Goal: Information Seeking & Learning: Learn about a topic

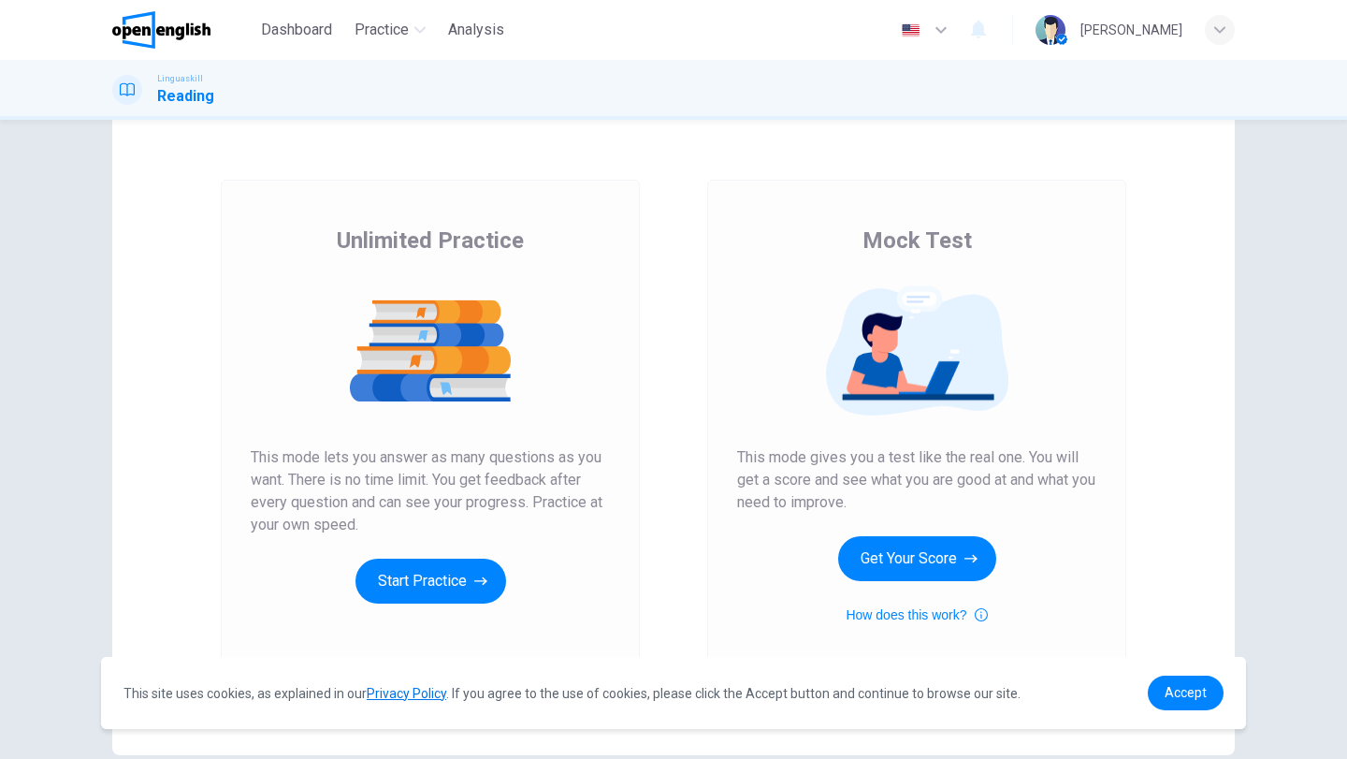
scroll to position [94, 0]
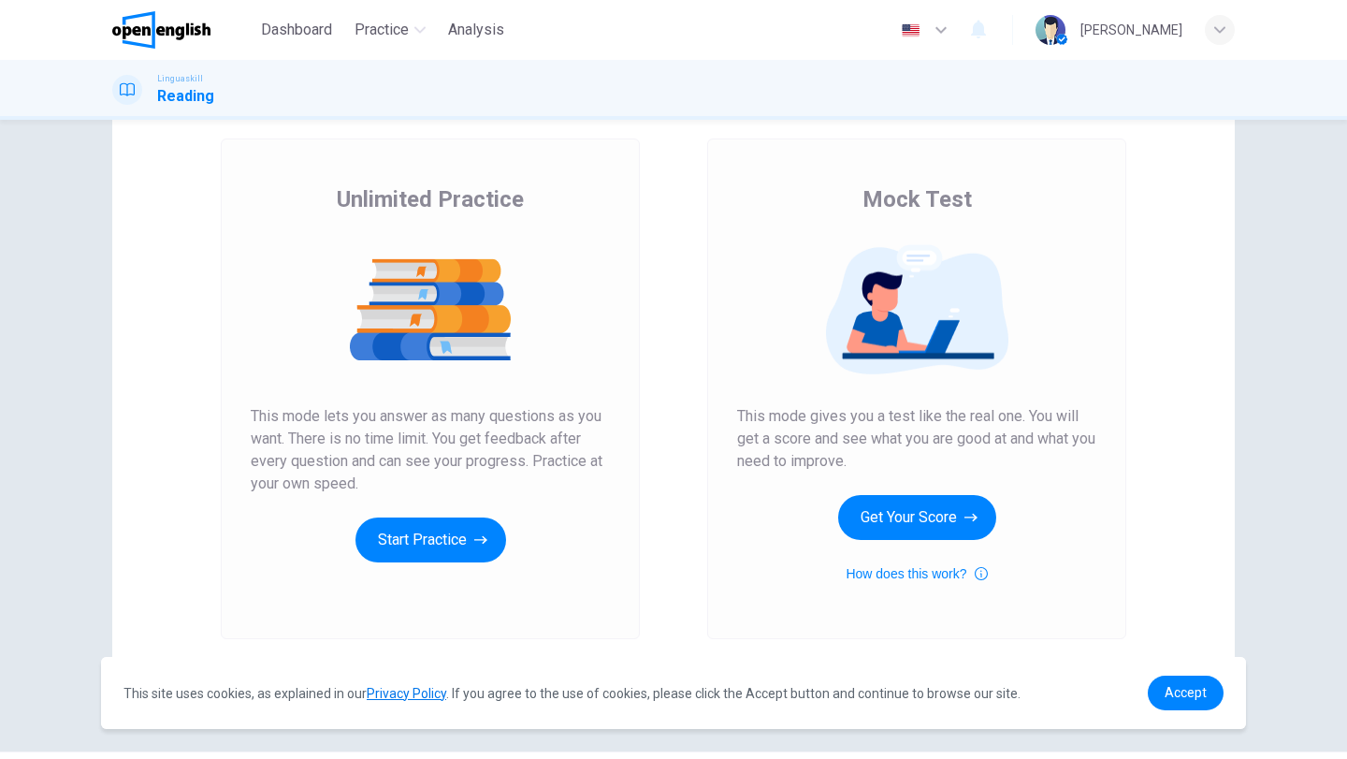
drag, startPoint x: 740, startPoint y: 413, endPoint x: 909, endPoint y: 459, distance: 174.8
click at [909, 459] on span "This mode gives you a test like the real one. You will get a score and see what…" at bounding box center [916, 438] width 359 height 67
click at [910, 575] on button "How does this work?" at bounding box center [916, 573] width 141 height 22
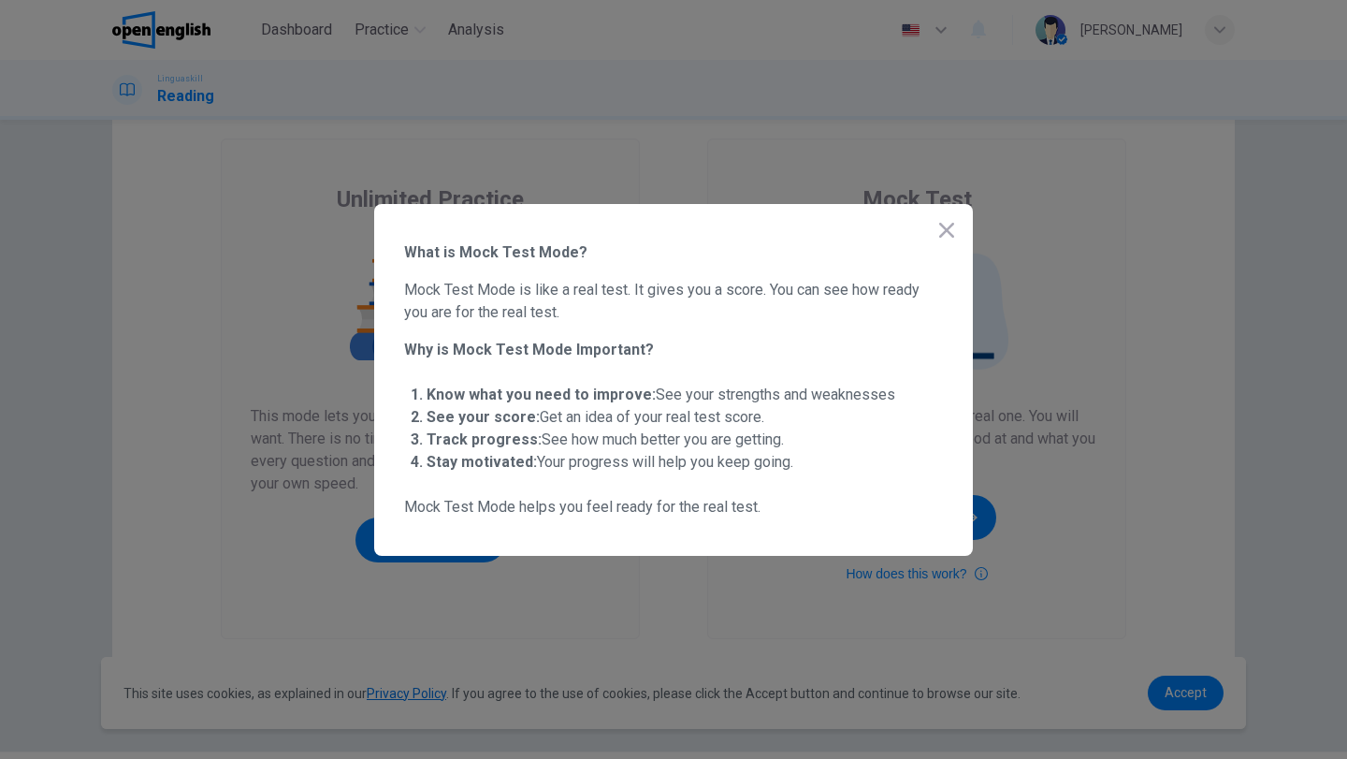
click at [107, 453] on div at bounding box center [673, 379] width 1347 height 759
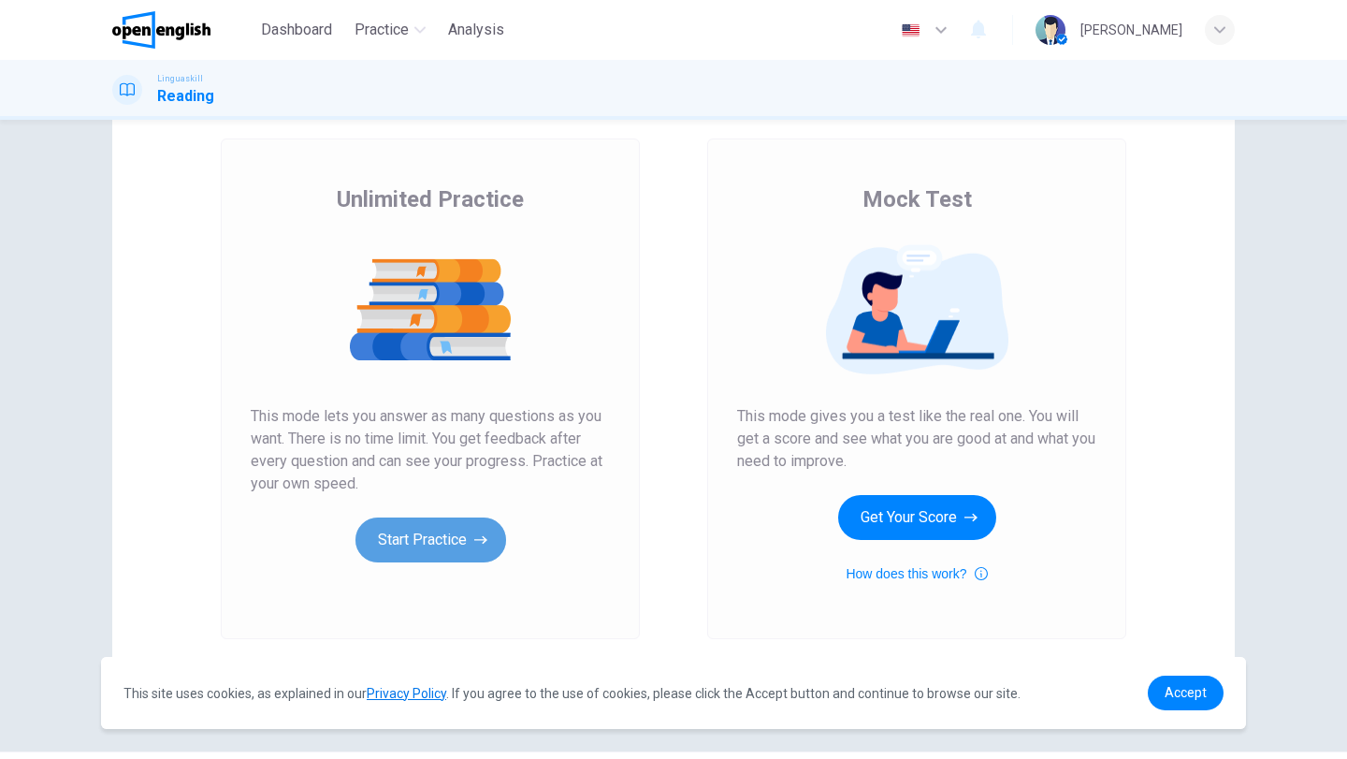
click at [424, 535] on button "Start Practice" at bounding box center [431, 539] width 151 height 45
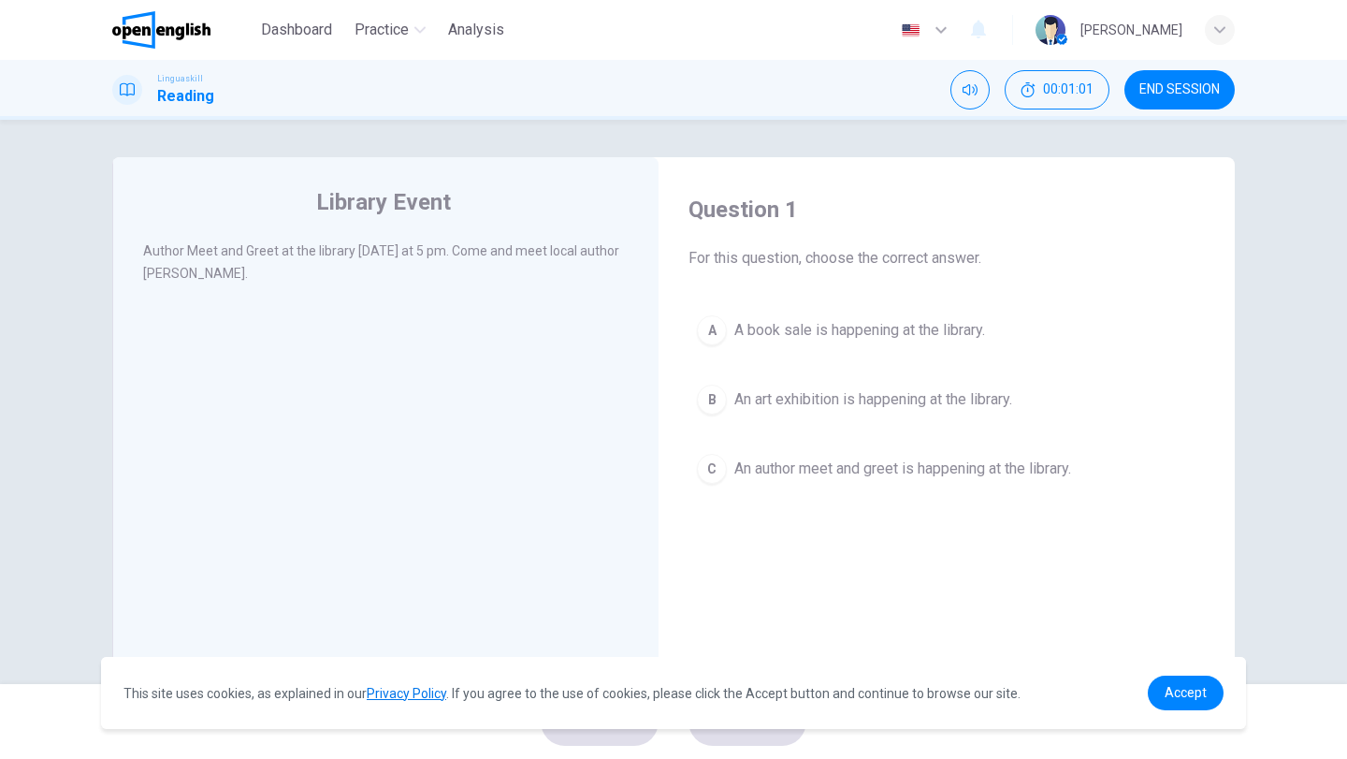
drag, startPoint x: 234, startPoint y: 252, endPoint x: 270, endPoint y: 249, distance: 36.6
click at [270, 249] on span "Author Meet and Greet at the library [DATE] at 5 pm. Come and meet local author…" at bounding box center [381, 261] width 476 height 37
drag, startPoint x: 245, startPoint y: 248, endPoint x: 273, endPoint y: 248, distance: 28.1
click at [273, 248] on span "Author Meet and Greet at the library [DATE] at 5 pm. Come and meet local author…" at bounding box center [381, 261] width 476 height 37
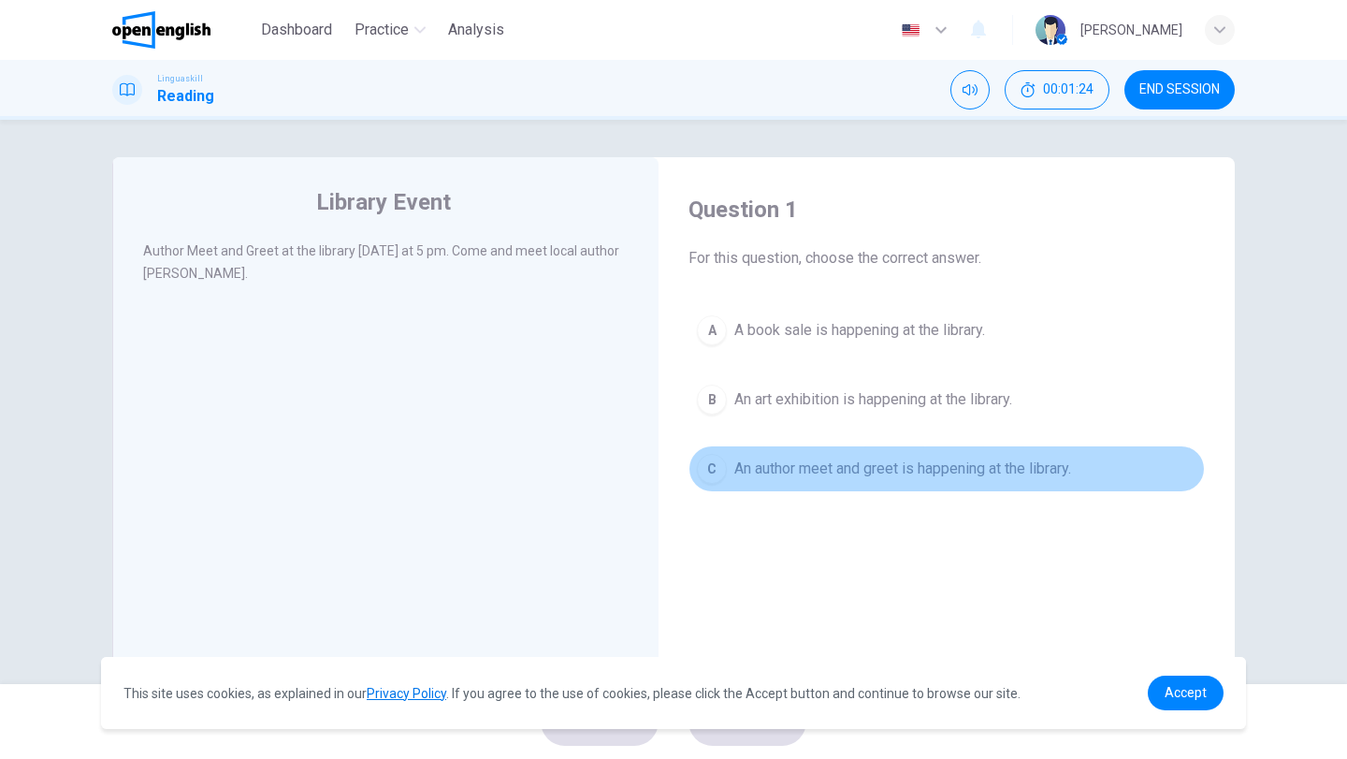
click at [721, 469] on div "C" at bounding box center [712, 469] width 30 height 30
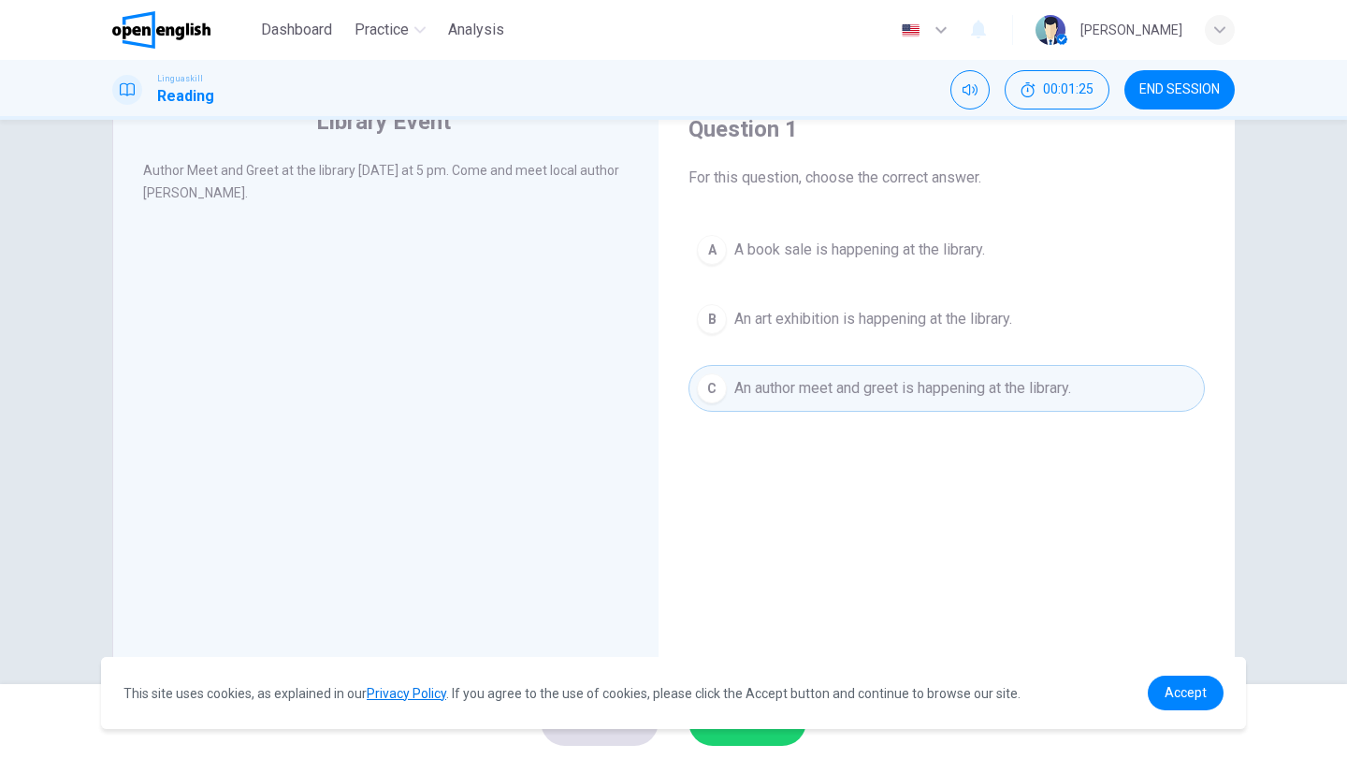
scroll to position [161, 0]
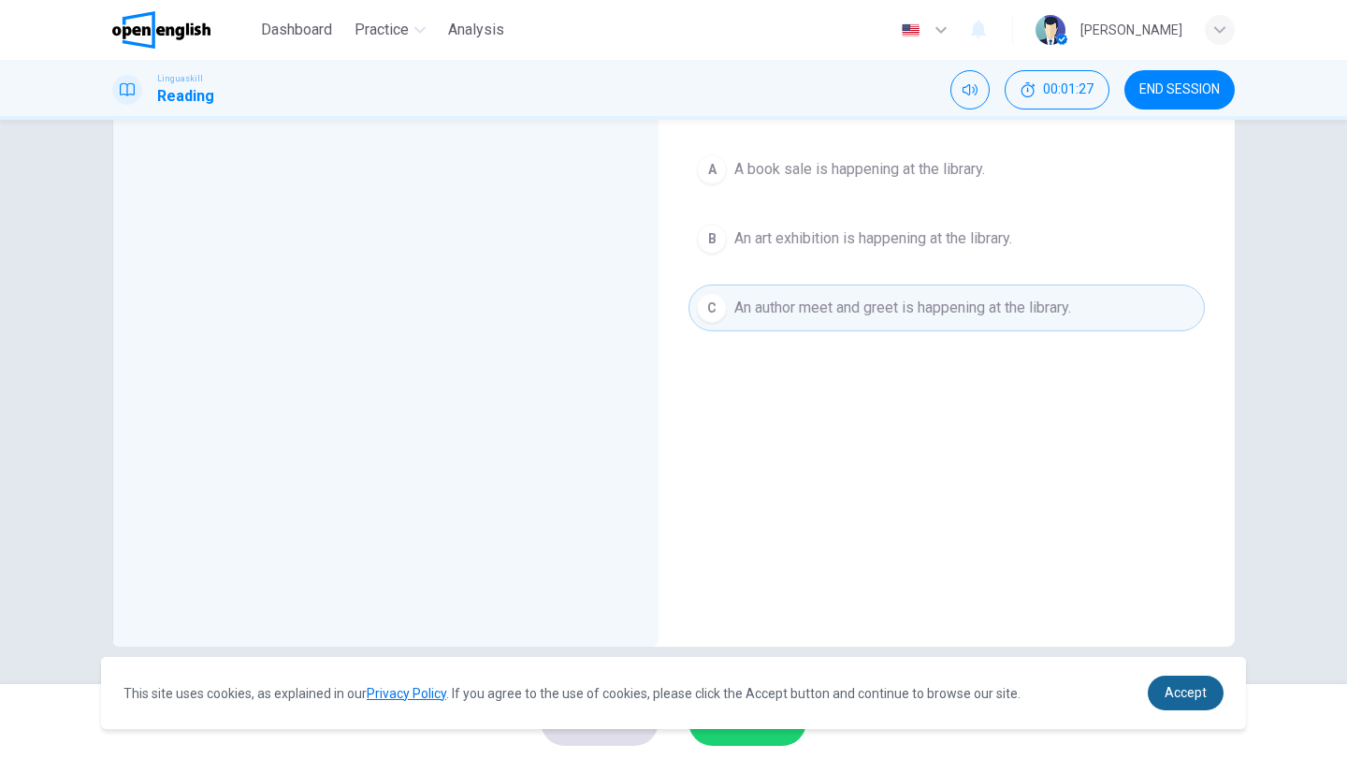
click at [1183, 692] on span "Accept" at bounding box center [1186, 692] width 42 height 15
click at [1172, 688] on span "Accept" at bounding box center [1186, 692] width 42 height 15
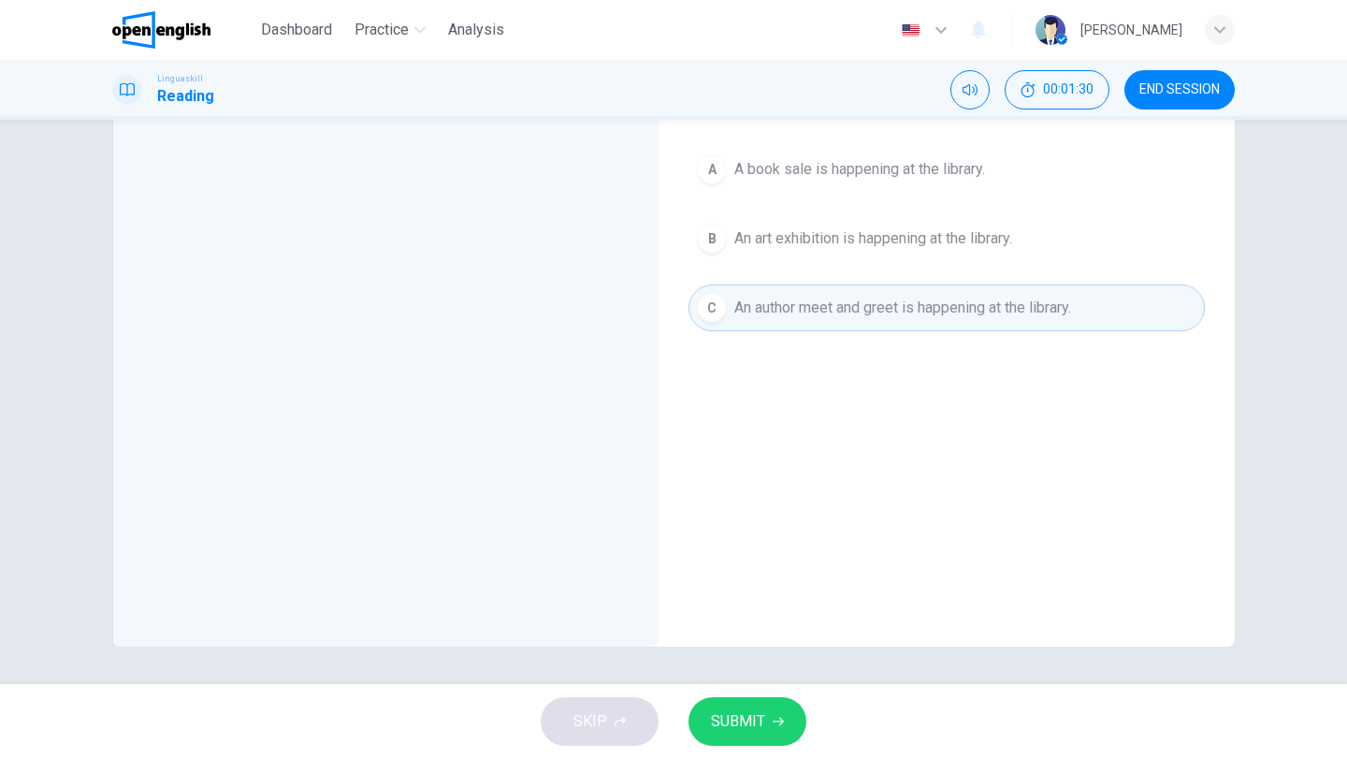
click at [743, 718] on span "SUBMIT" at bounding box center [738, 721] width 54 height 26
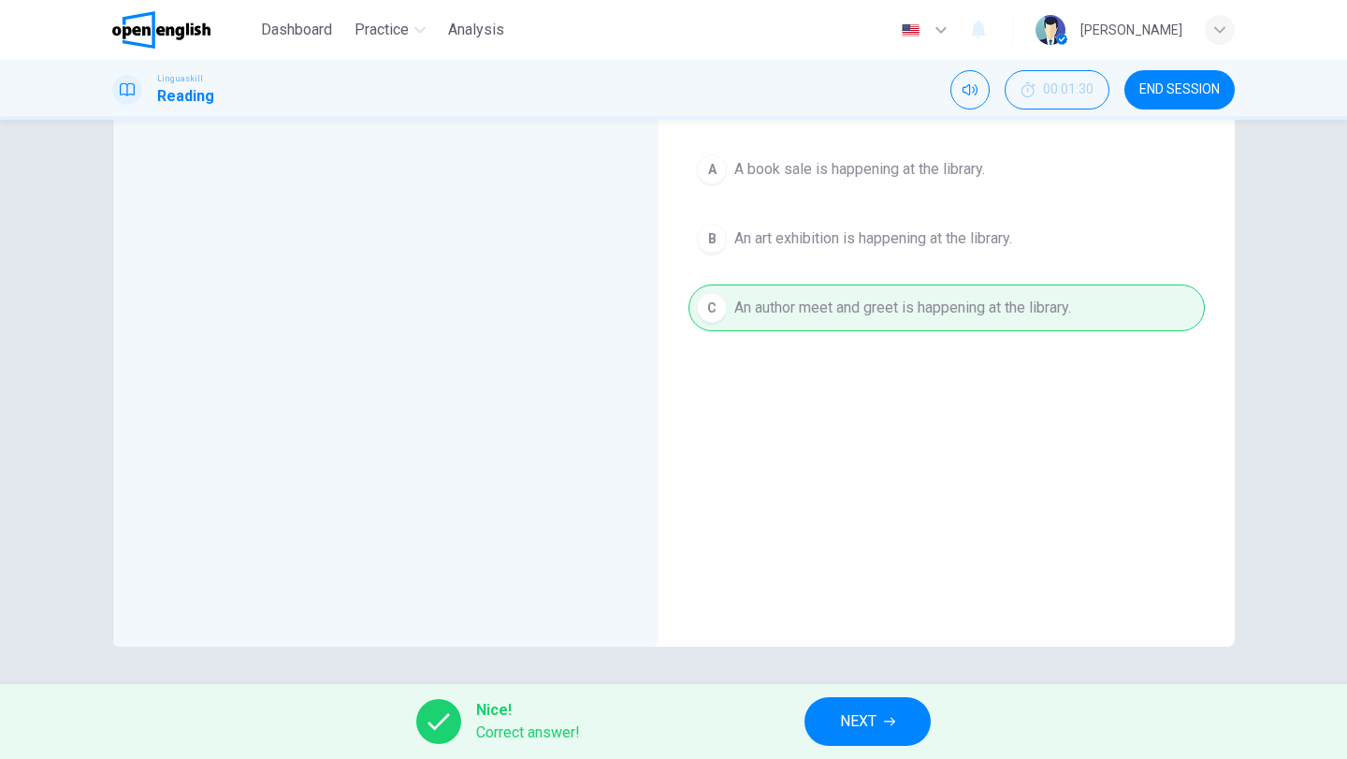
scroll to position [67, 0]
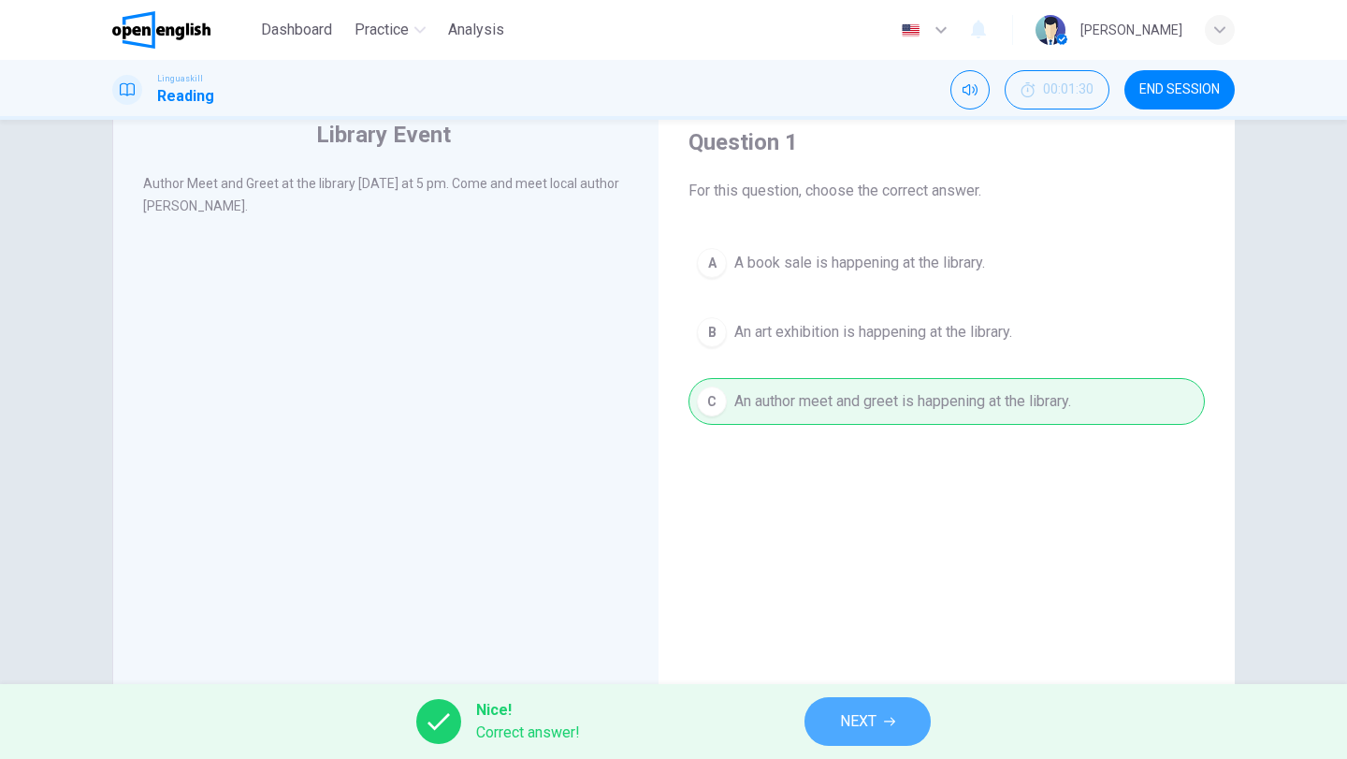
click at [873, 720] on span "NEXT" at bounding box center [858, 721] width 36 height 26
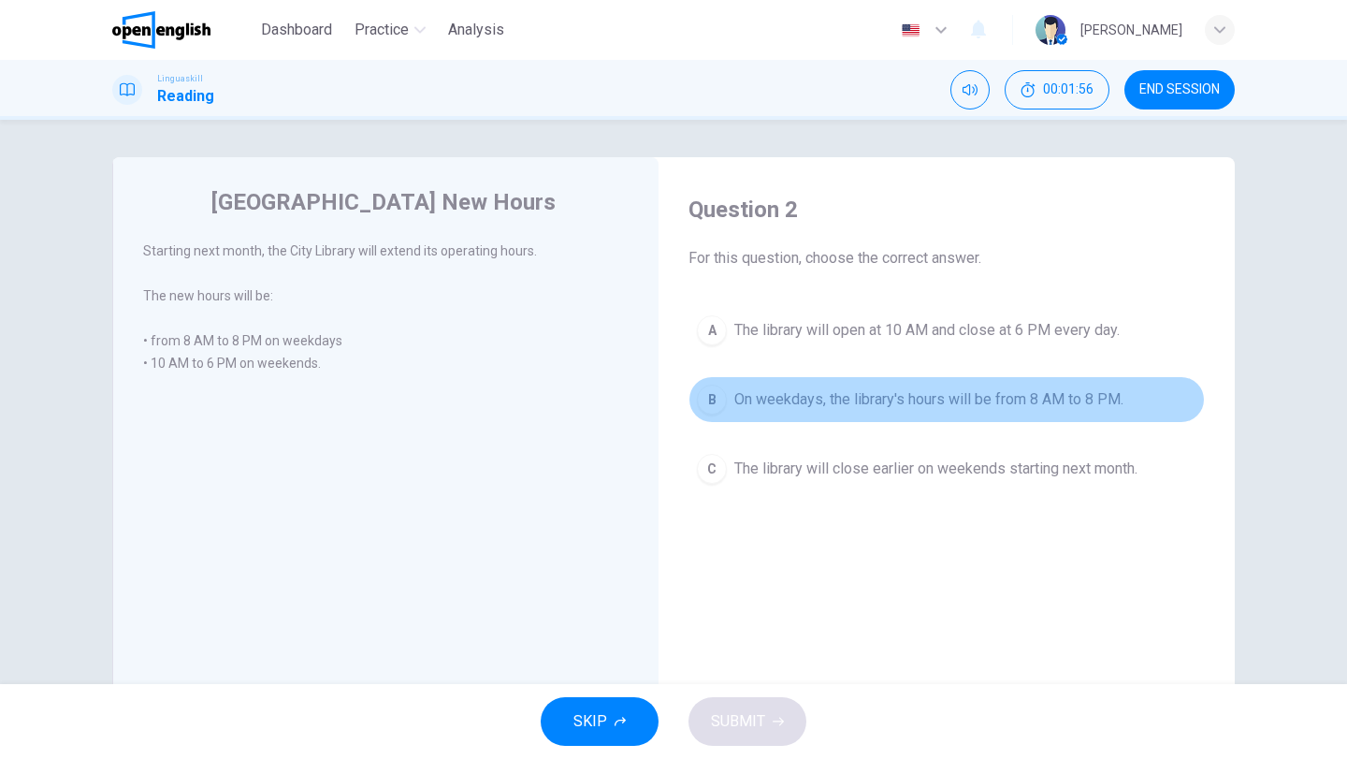
click at [710, 398] on div "B" at bounding box center [712, 400] width 30 height 30
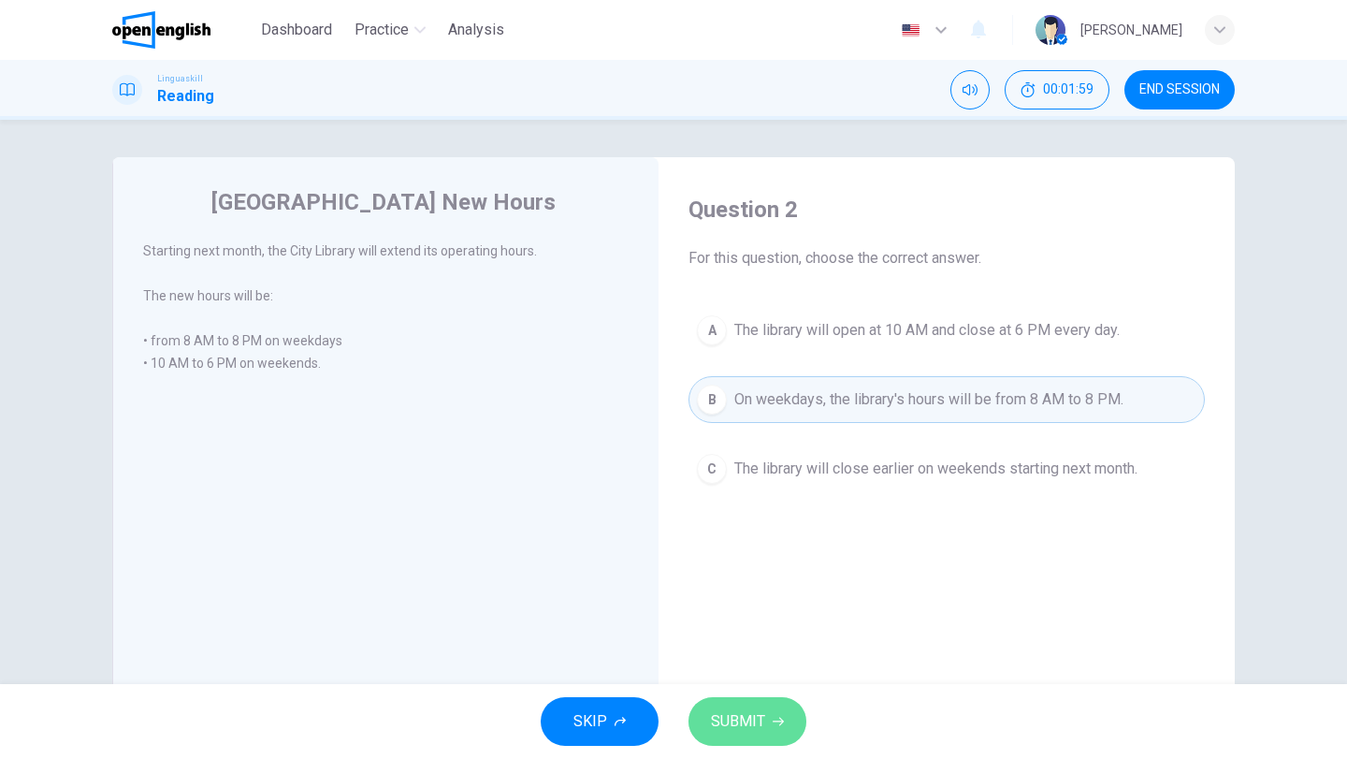
click at [741, 721] on span "SUBMIT" at bounding box center [738, 721] width 54 height 26
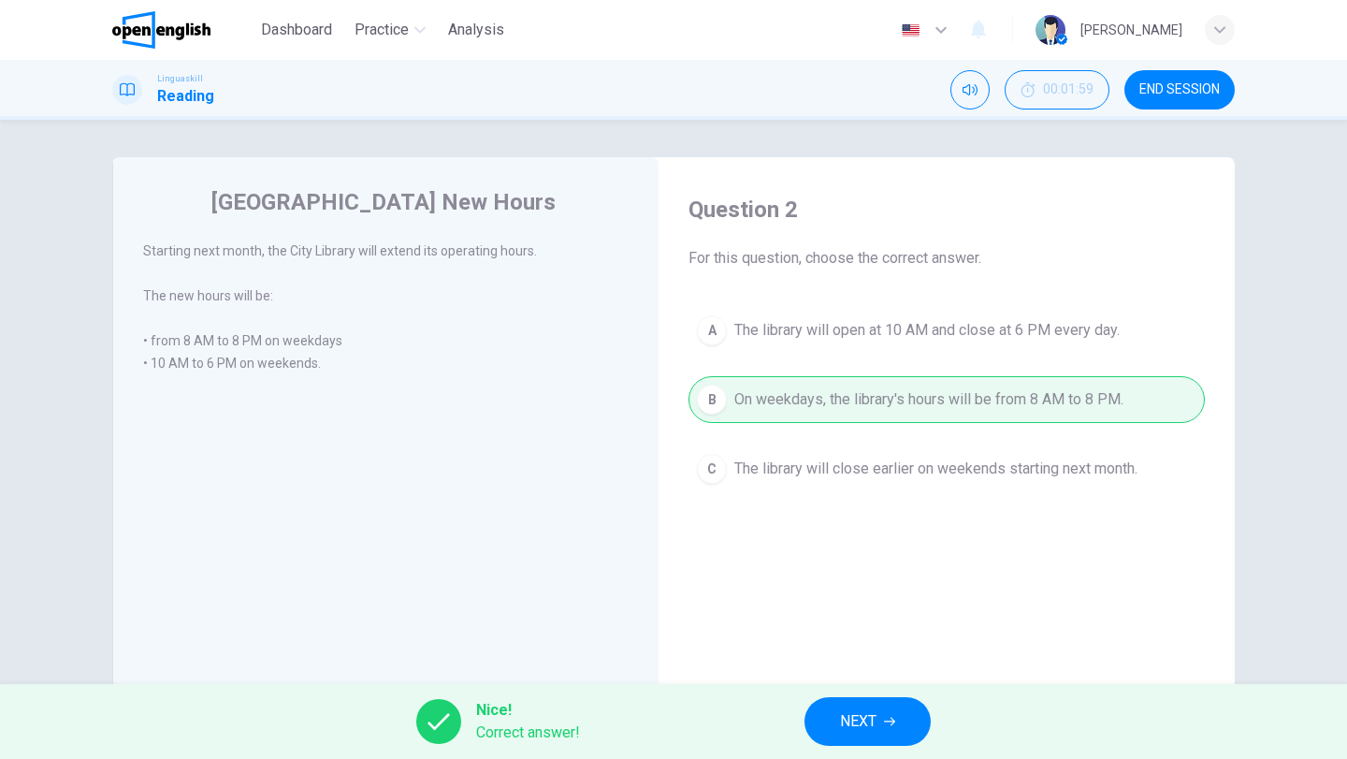
click at [836, 714] on button "NEXT" at bounding box center [868, 721] width 126 height 49
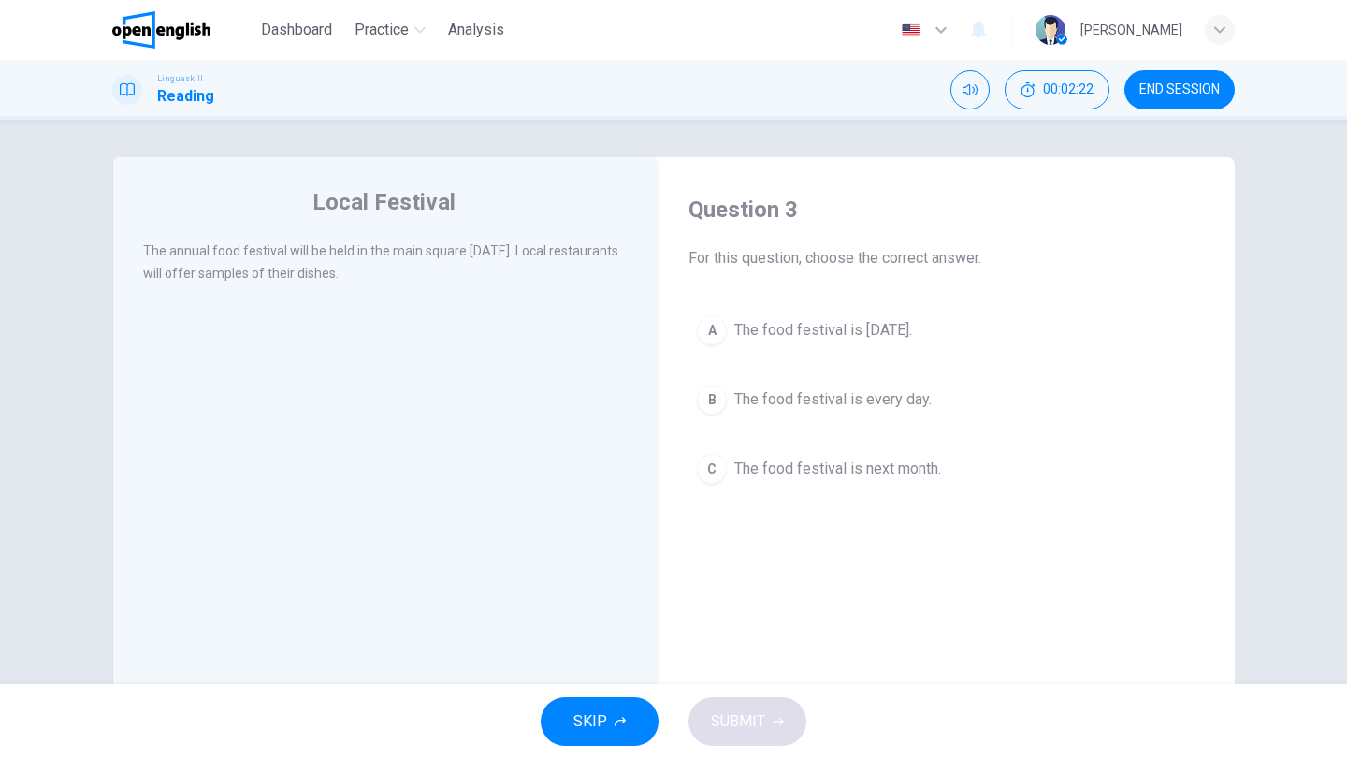
click at [714, 323] on div "A" at bounding box center [712, 330] width 30 height 30
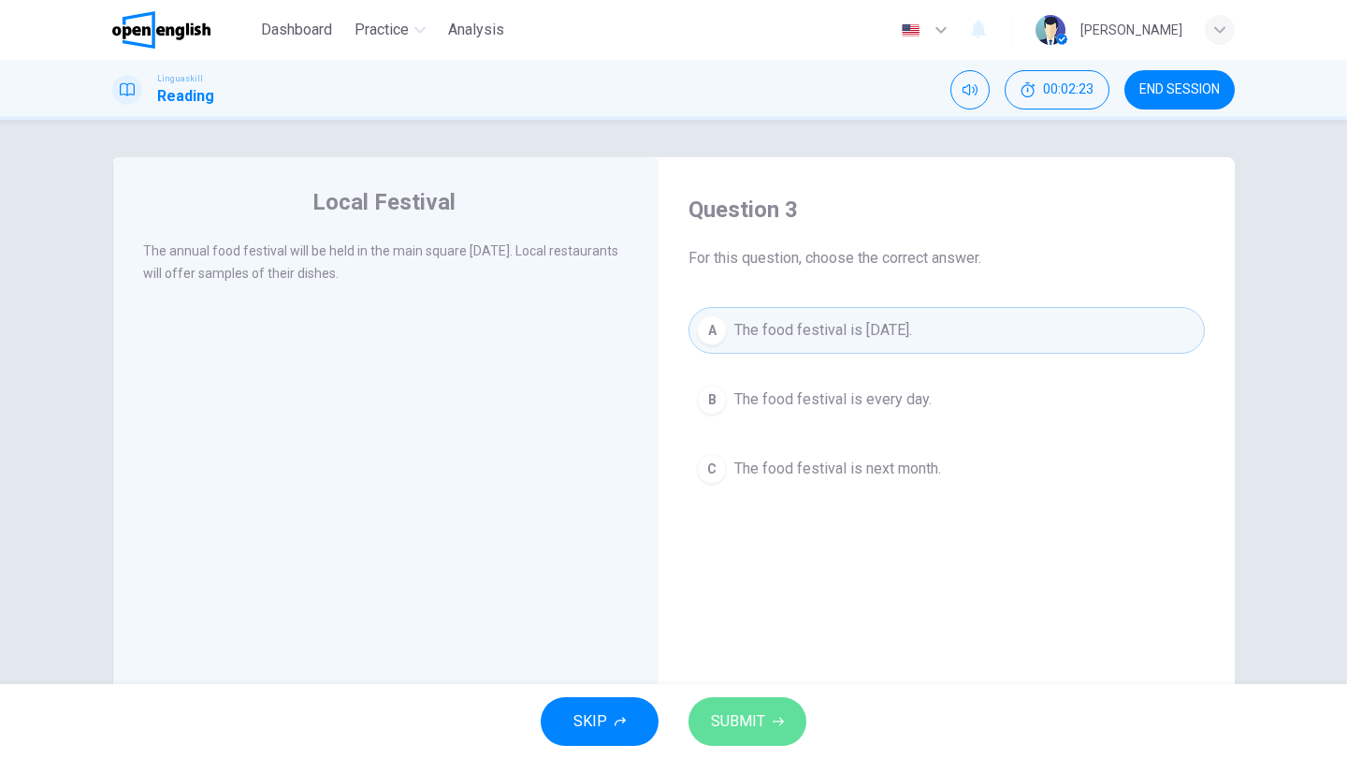
click at [762, 721] on span "SUBMIT" at bounding box center [738, 721] width 54 height 26
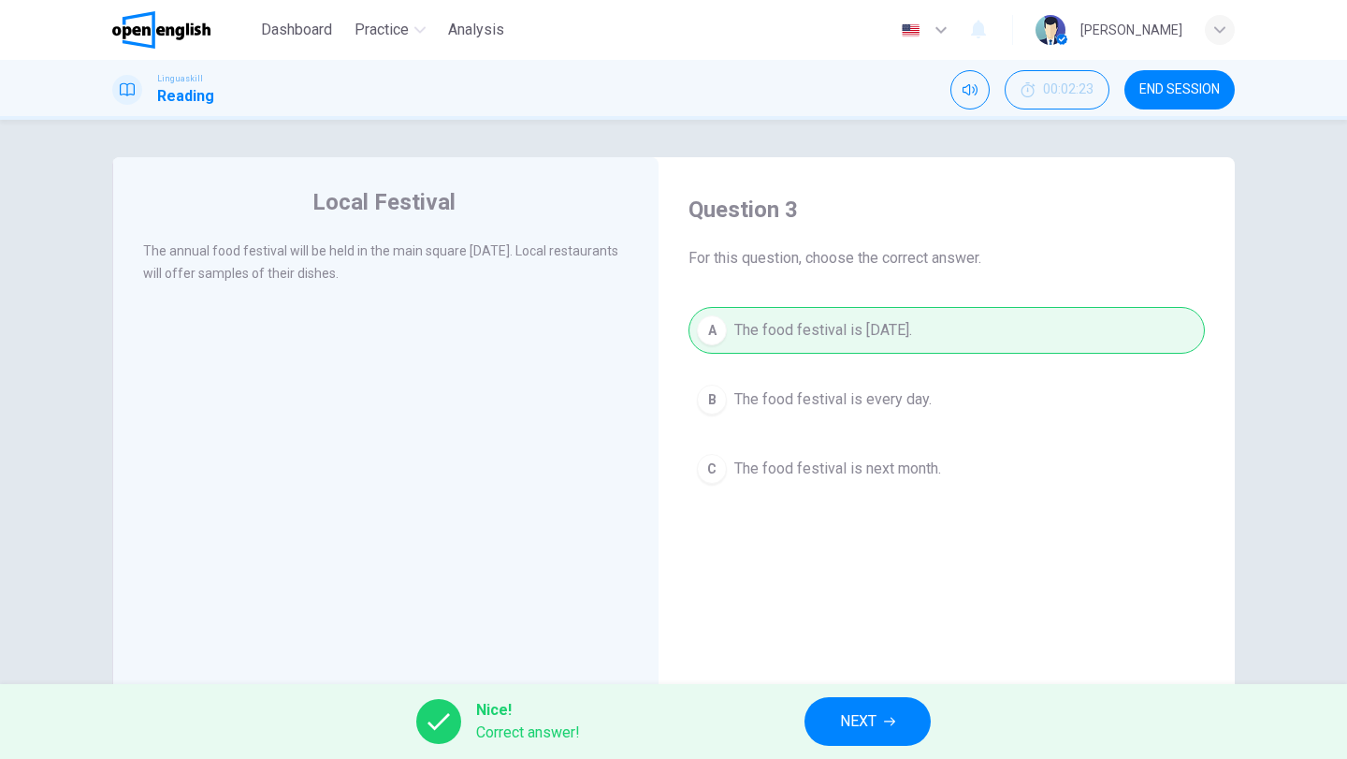
click at [828, 721] on button "NEXT" at bounding box center [868, 721] width 126 height 49
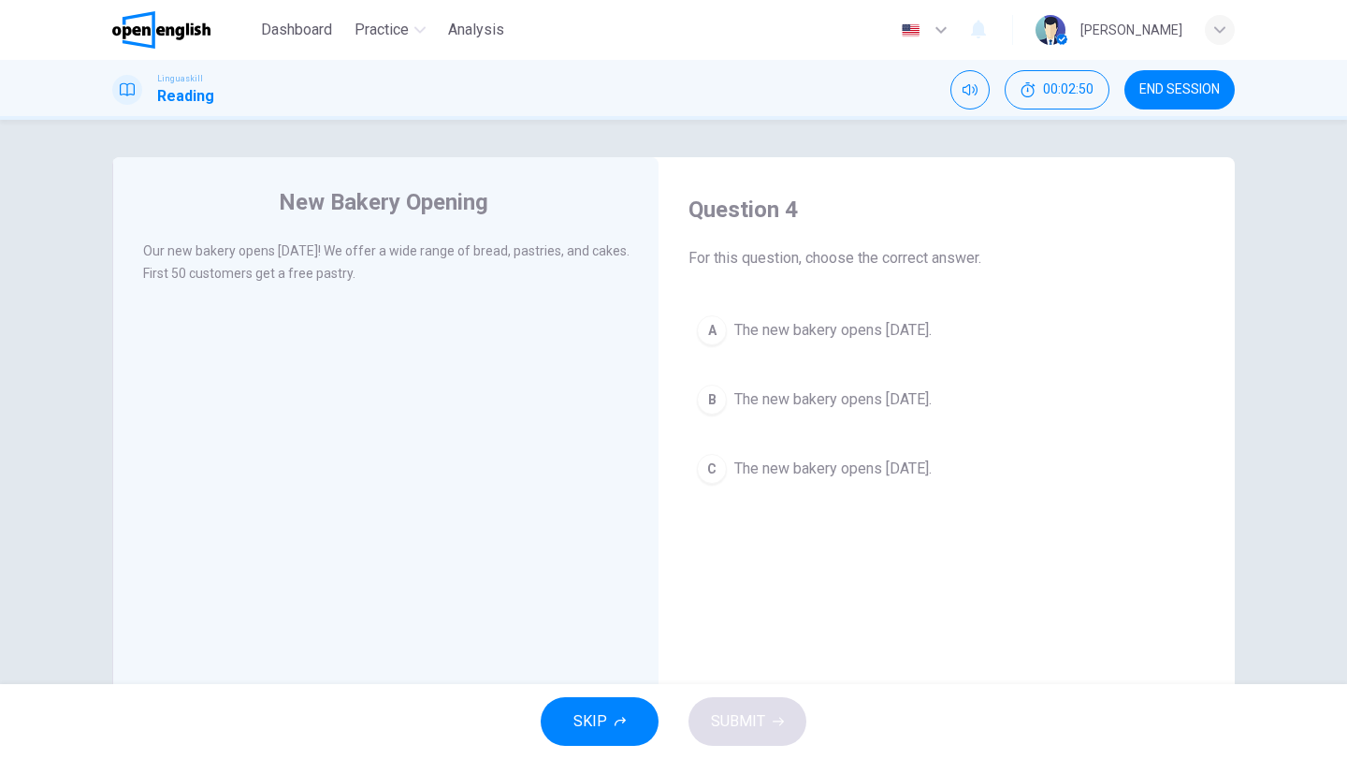
click at [712, 401] on div "B" at bounding box center [712, 400] width 30 height 30
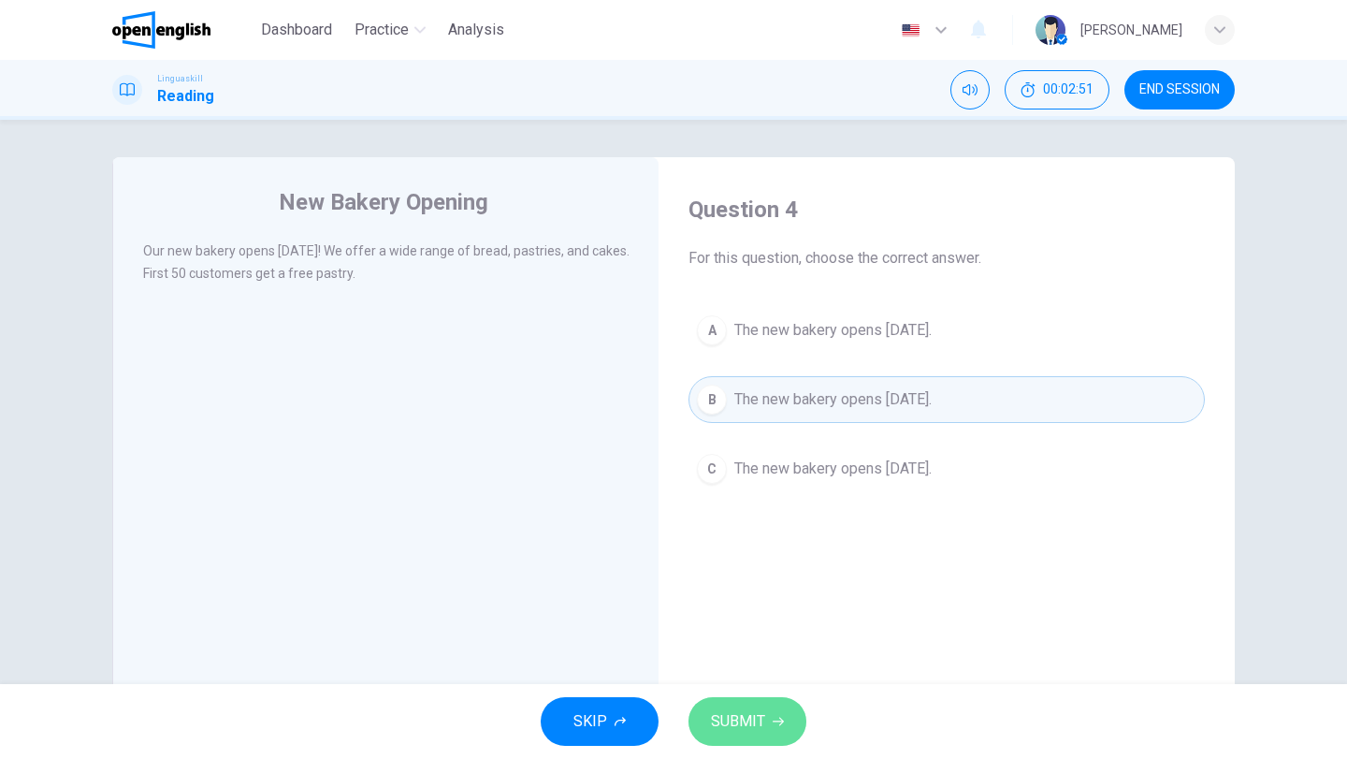
click at [724, 709] on span "SUBMIT" at bounding box center [738, 721] width 54 height 26
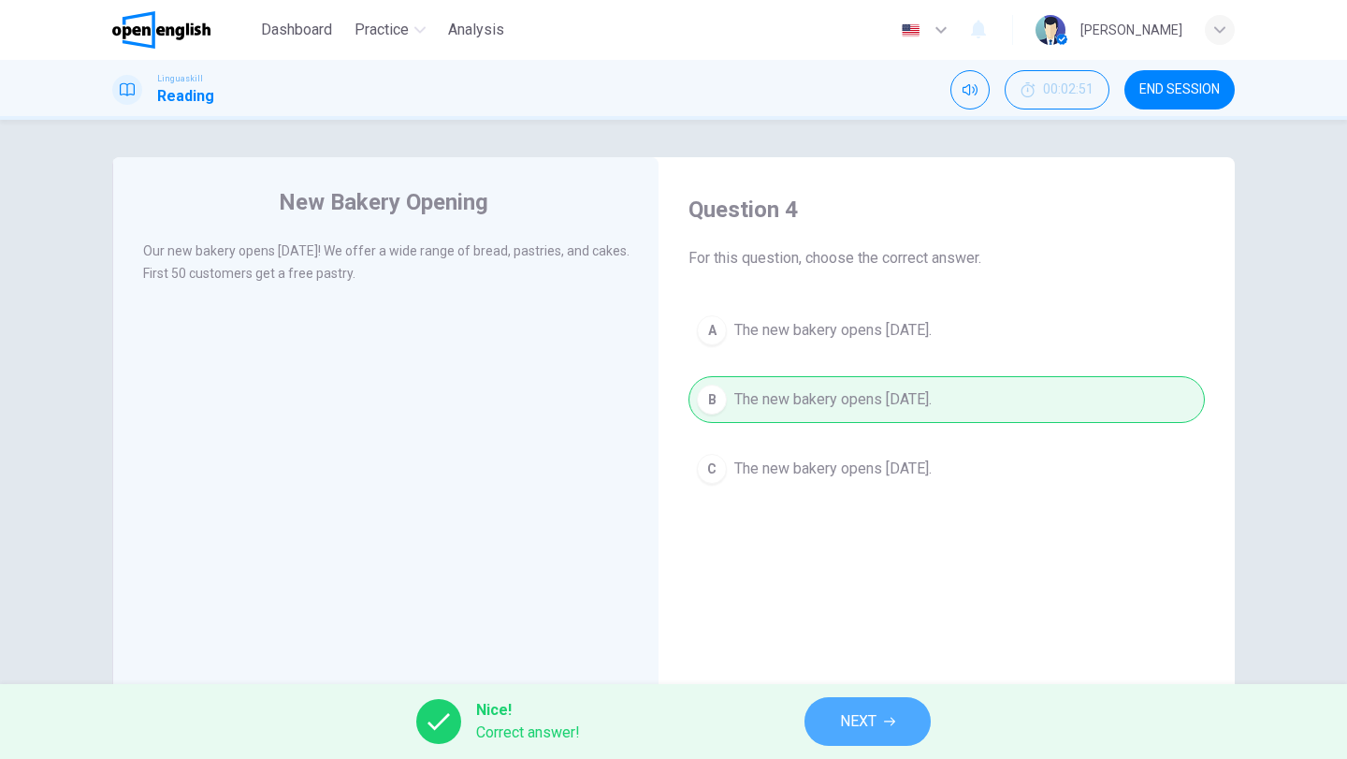
click at [884, 706] on button "NEXT" at bounding box center [868, 721] width 126 height 49
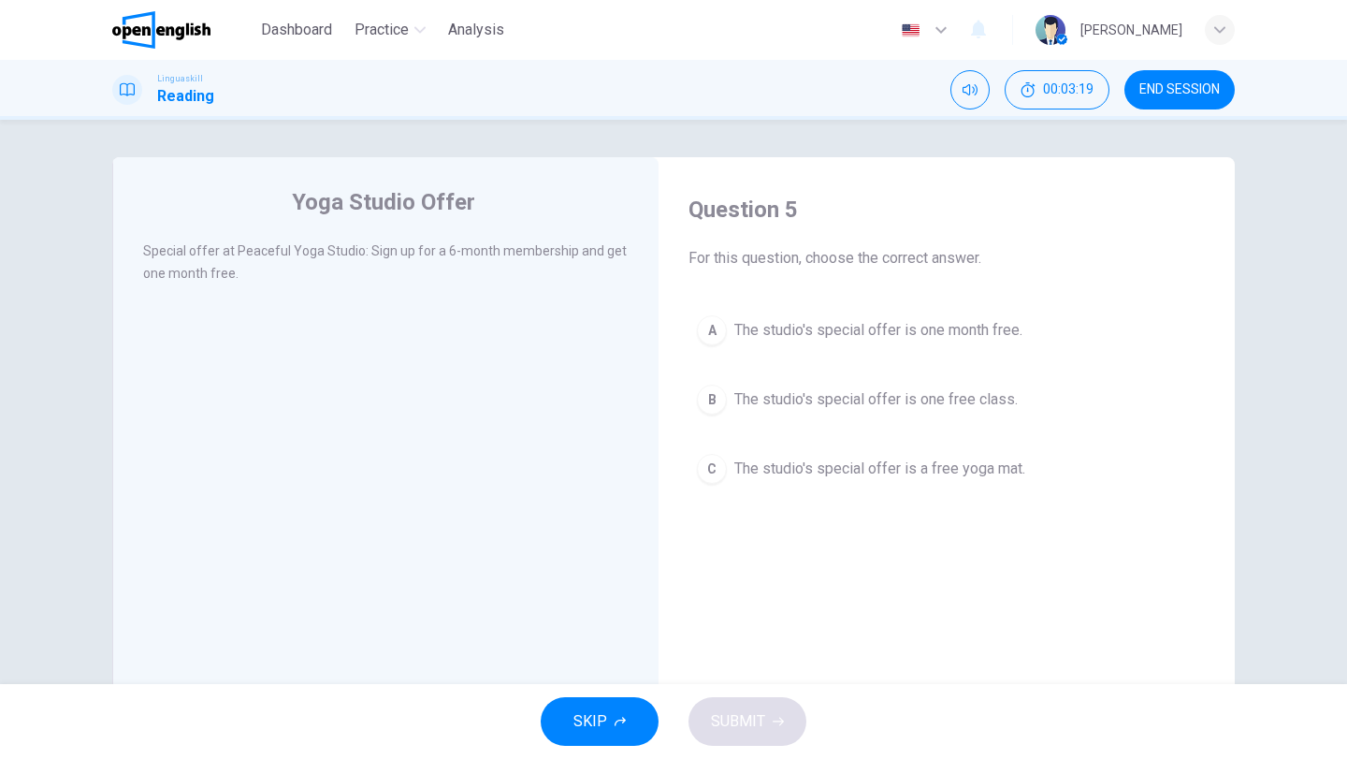
click at [705, 333] on div "A" at bounding box center [712, 330] width 30 height 30
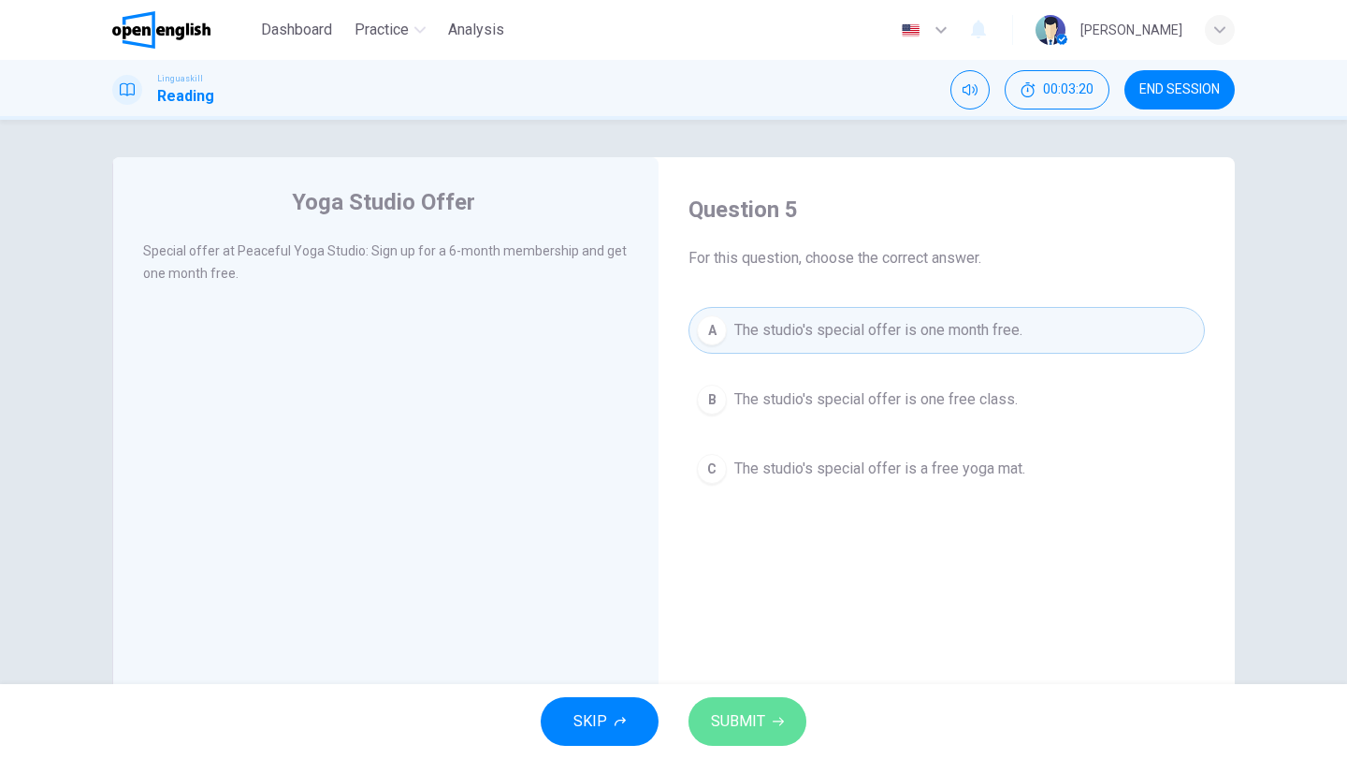
click at [706, 707] on button "SUBMIT" at bounding box center [748, 721] width 118 height 49
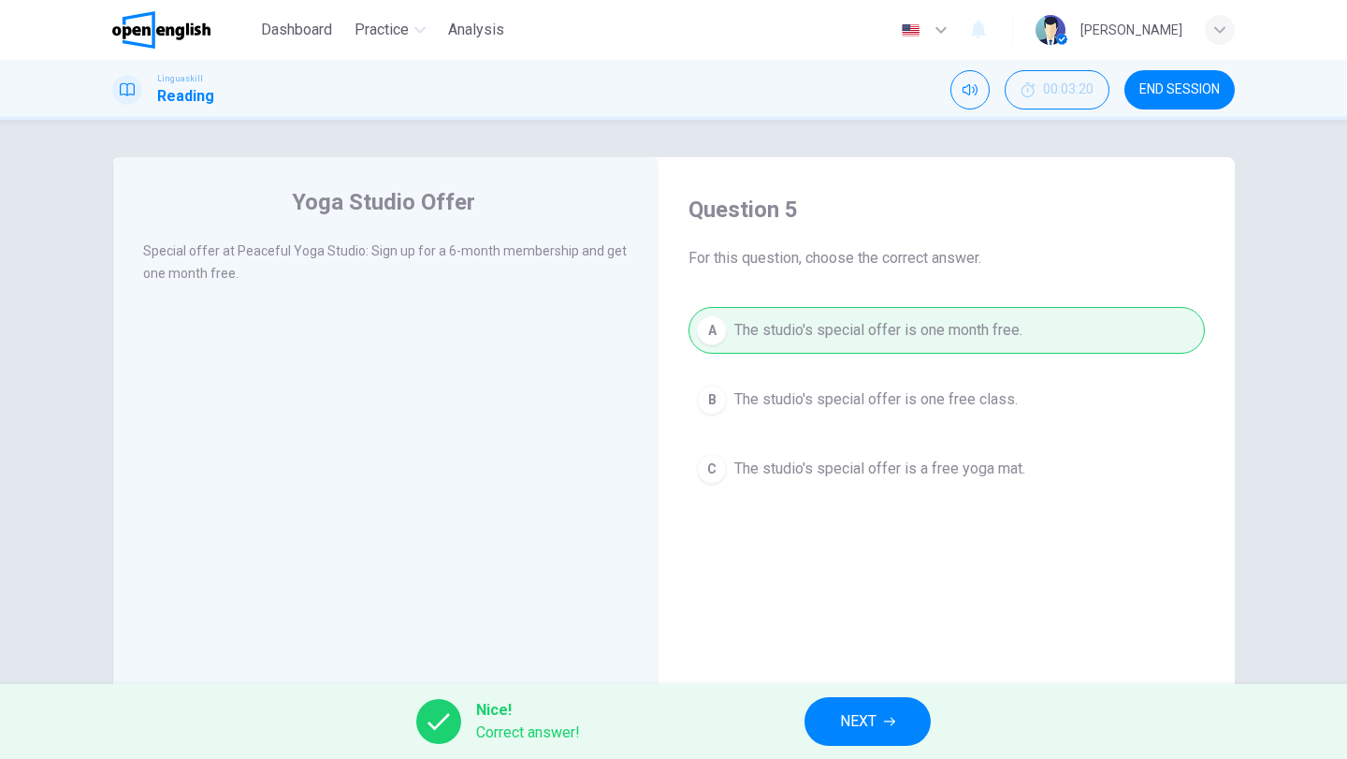
click at [871, 721] on span "NEXT" at bounding box center [858, 721] width 36 height 26
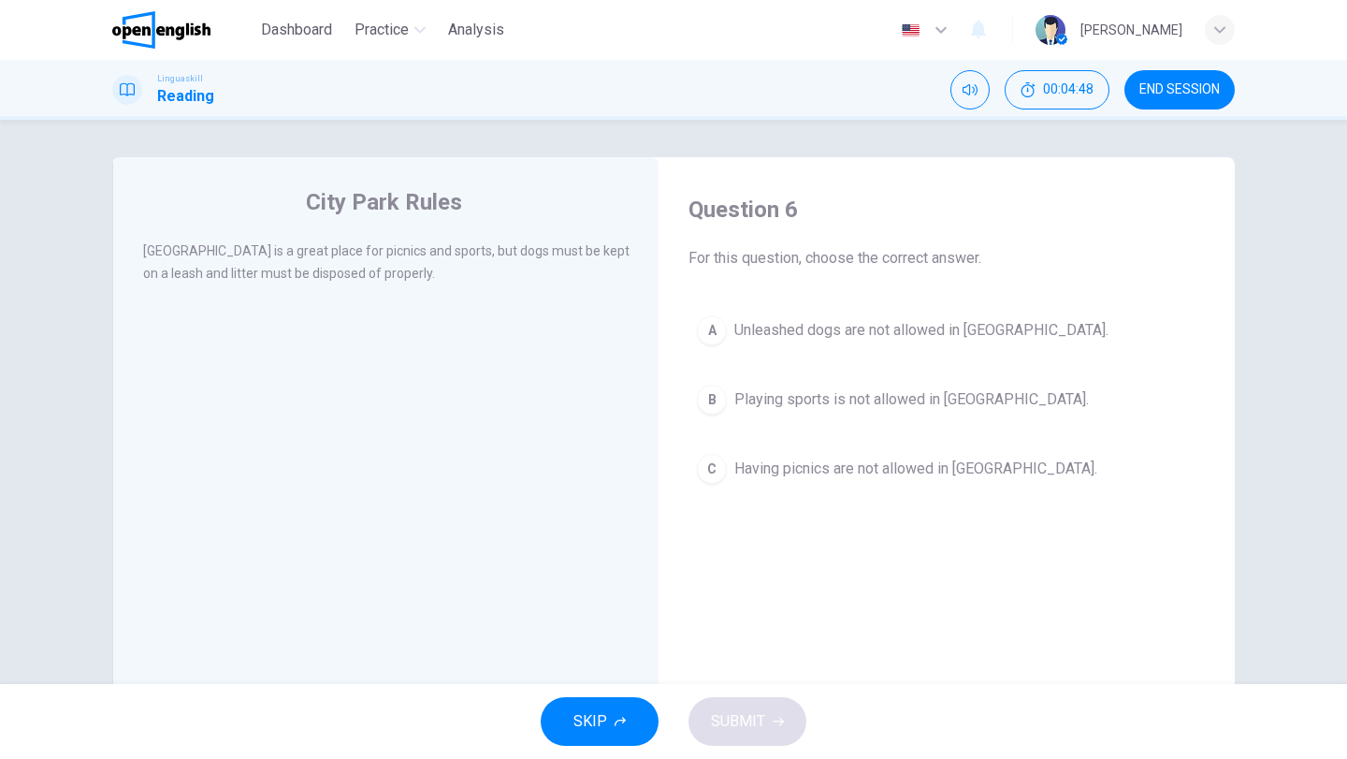
click at [708, 323] on div "A" at bounding box center [712, 330] width 30 height 30
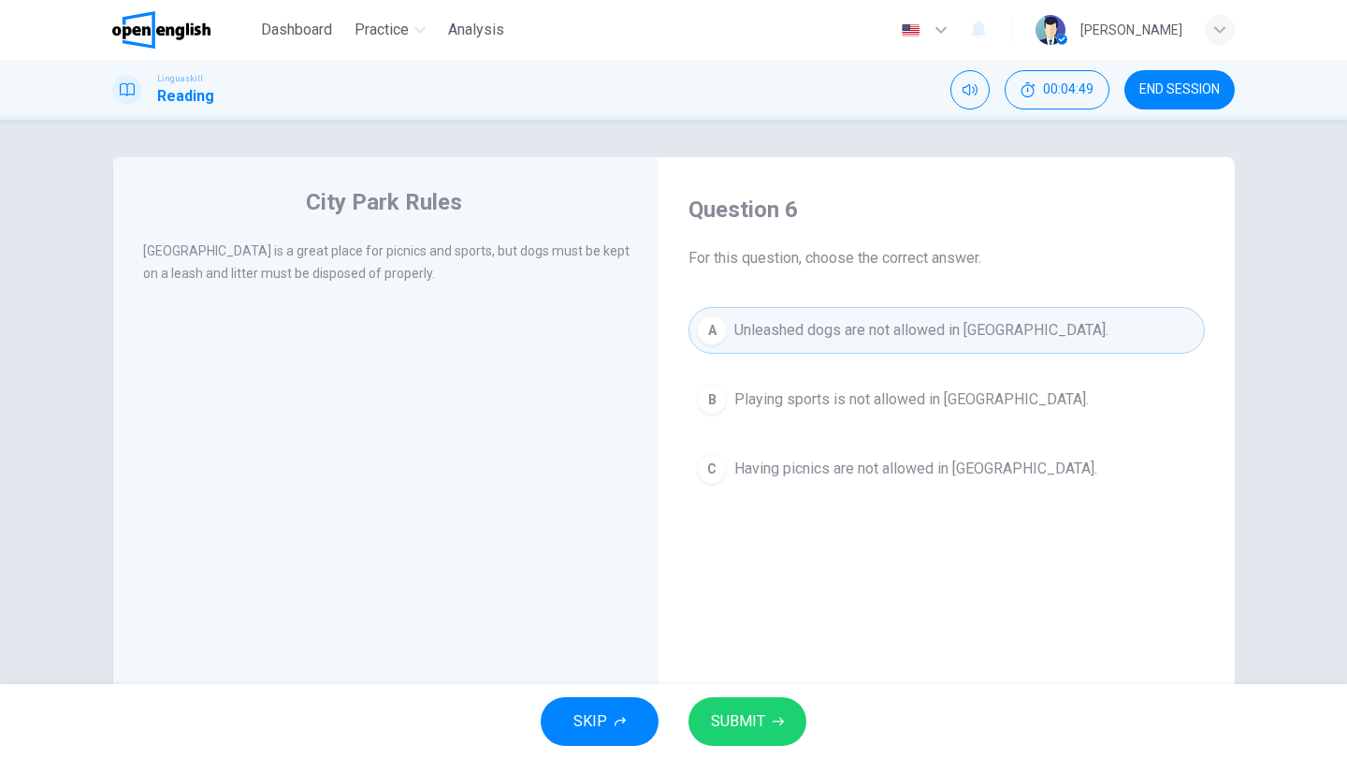
click at [717, 706] on button "SUBMIT" at bounding box center [748, 721] width 118 height 49
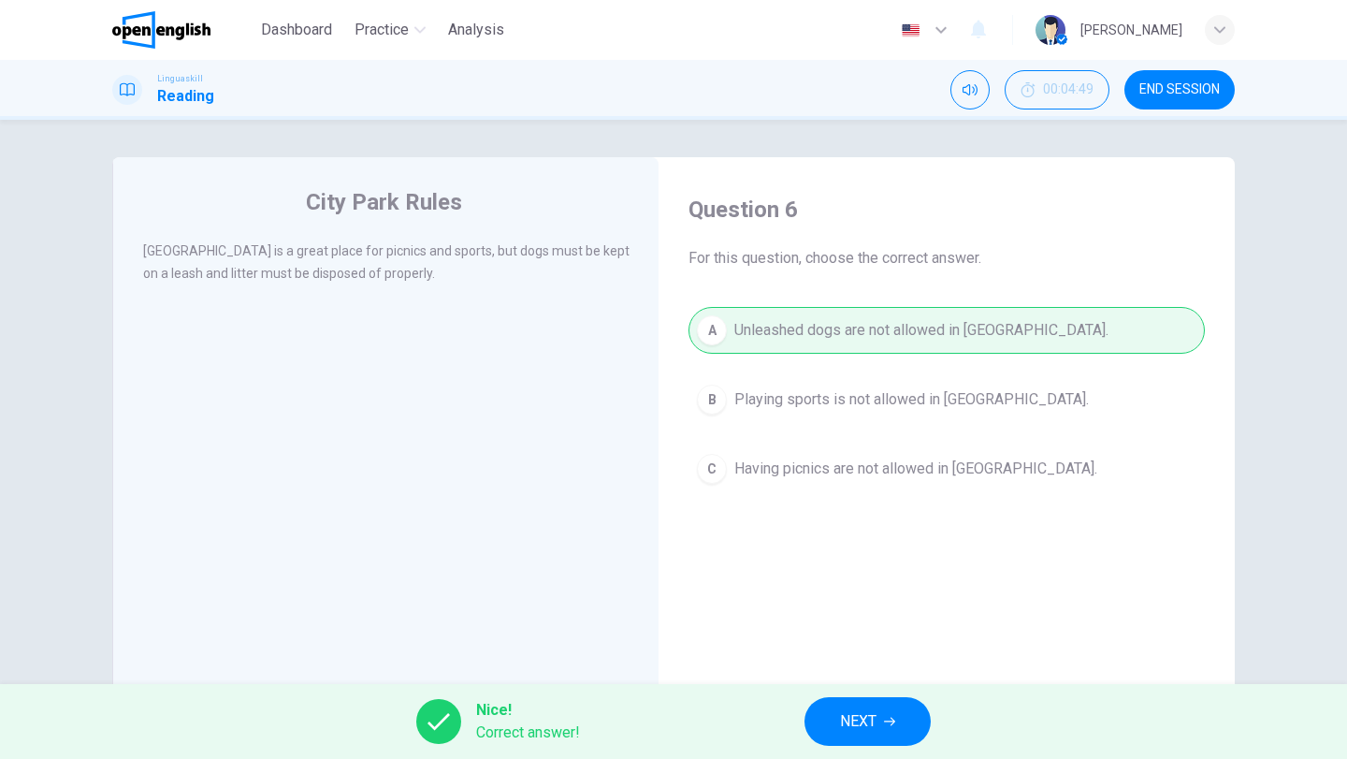
click at [883, 737] on button "NEXT" at bounding box center [868, 721] width 126 height 49
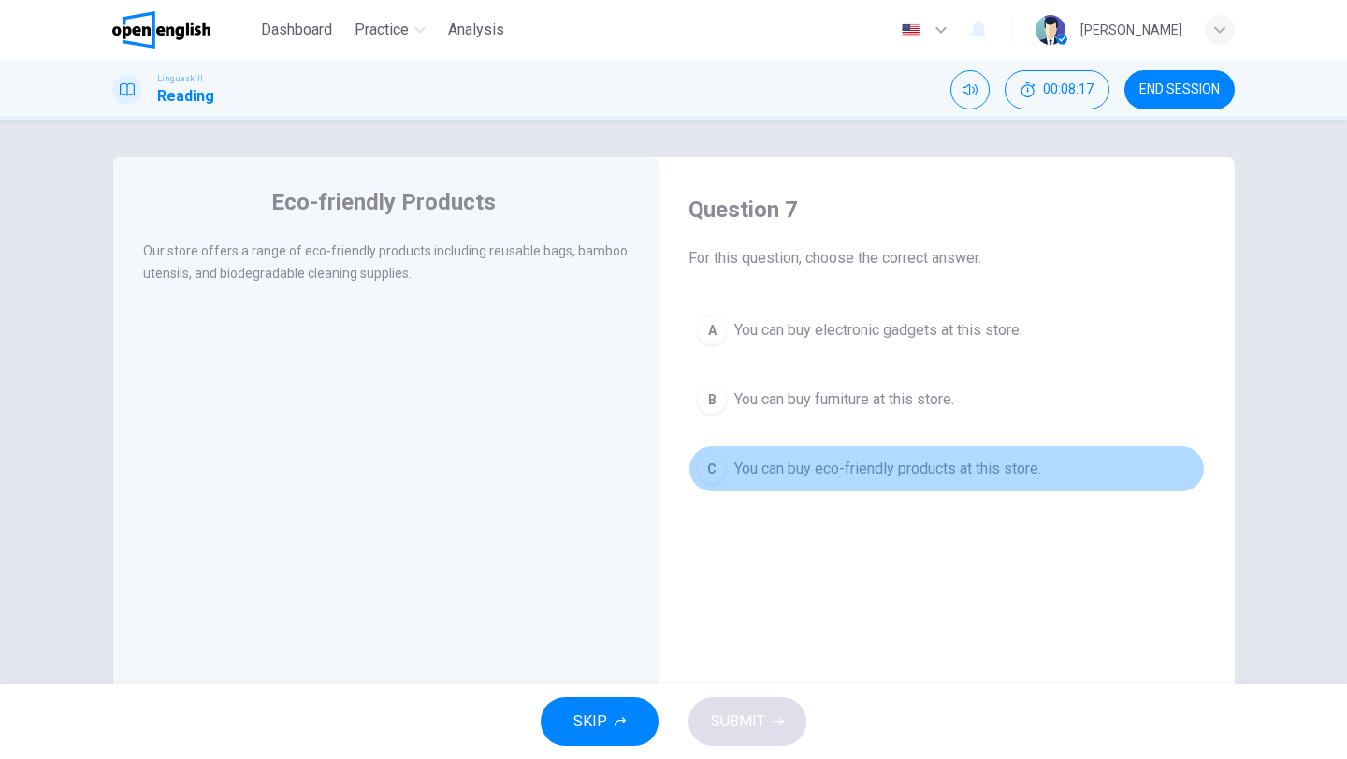
click at [699, 465] on div "C" at bounding box center [712, 469] width 30 height 30
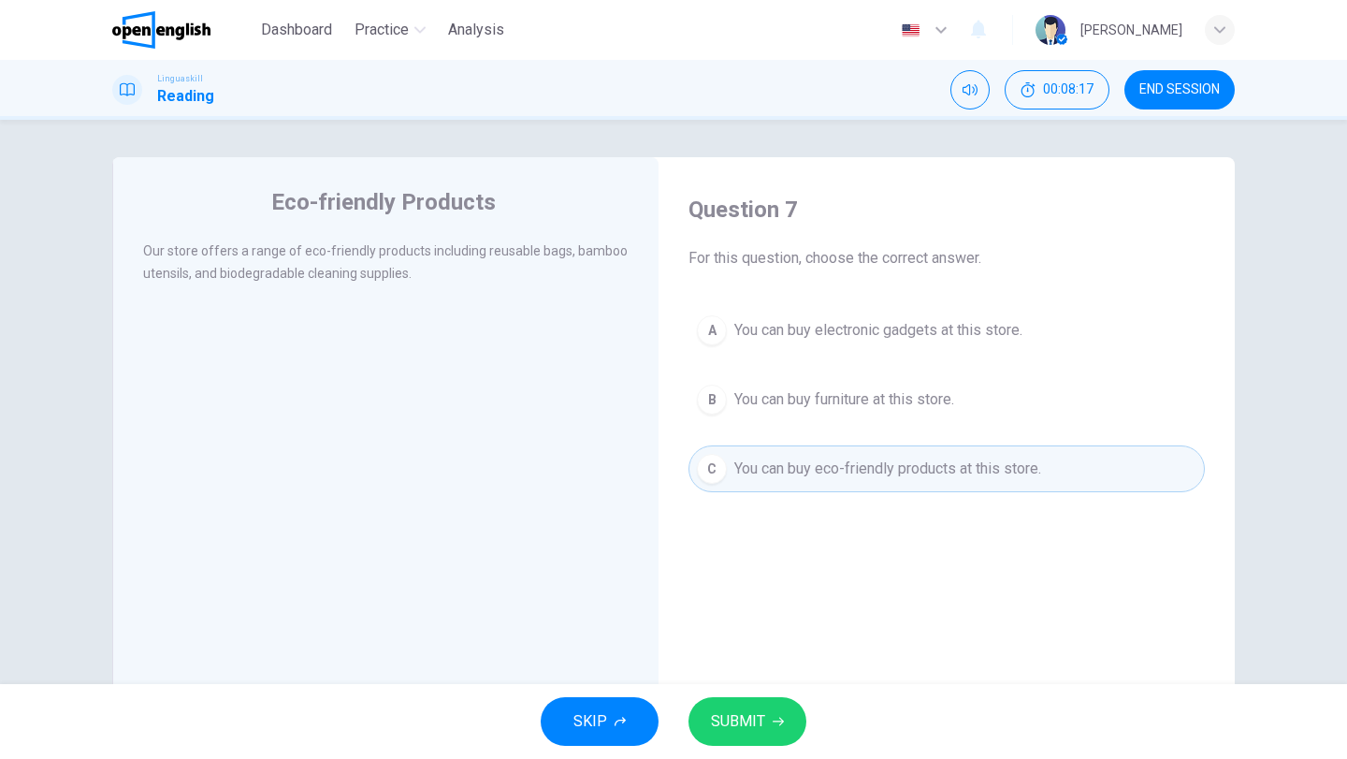
click at [748, 725] on span "SUBMIT" at bounding box center [738, 721] width 54 height 26
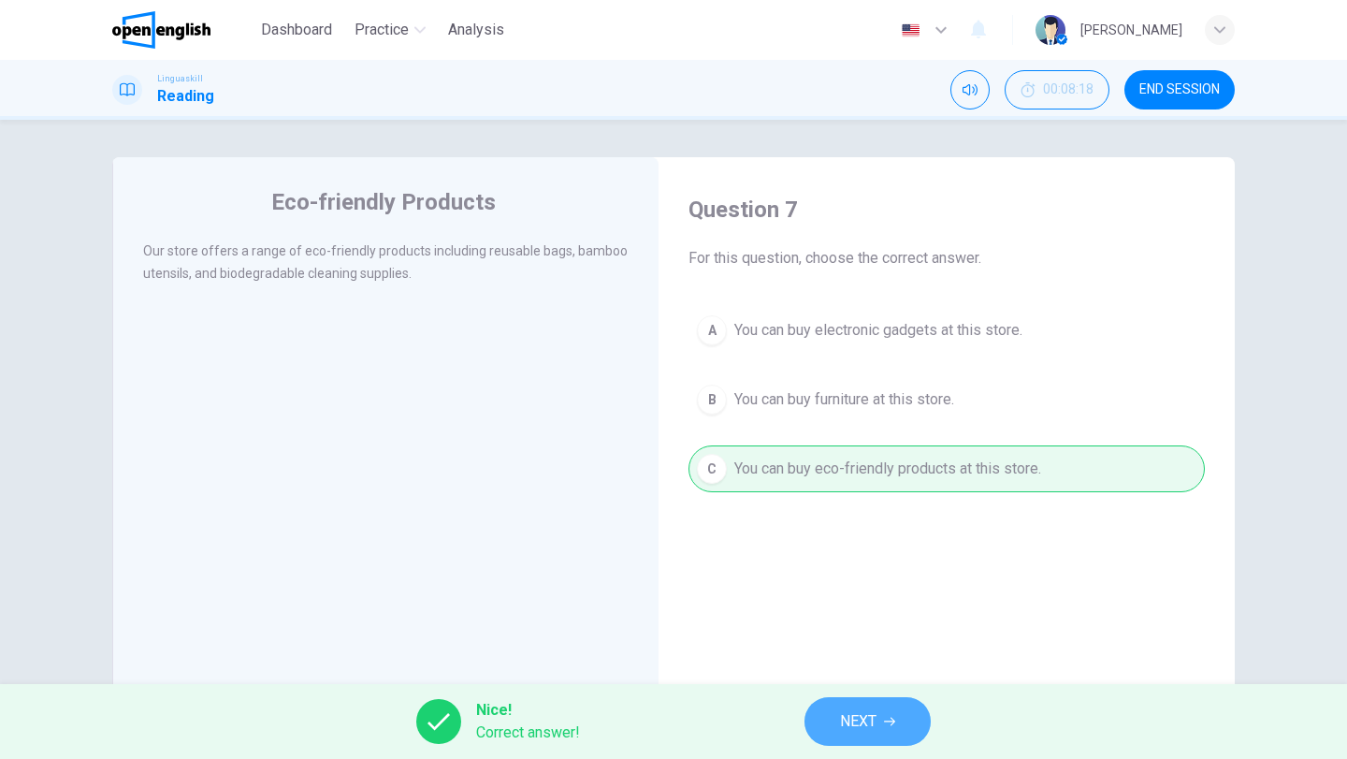
click at [857, 706] on button "NEXT" at bounding box center [868, 721] width 126 height 49
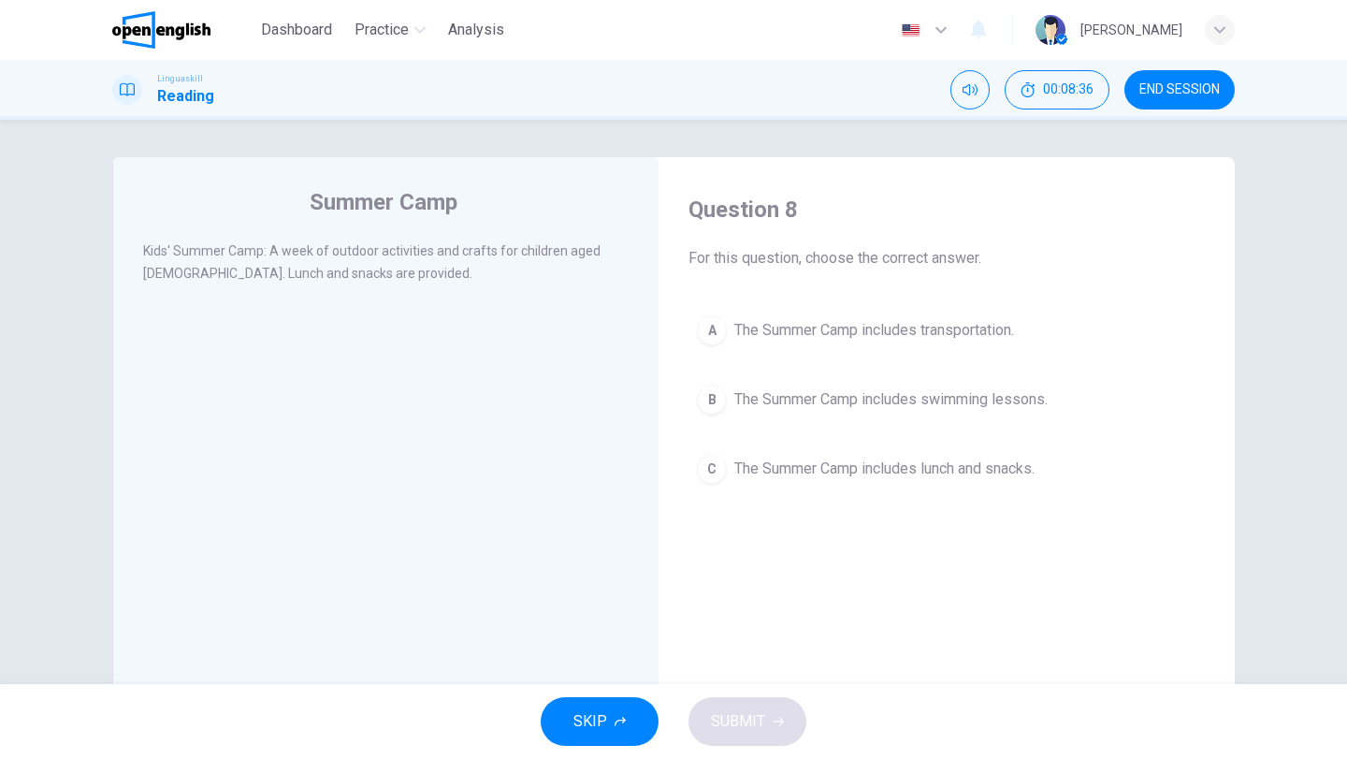
click at [707, 468] on div "C" at bounding box center [712, 469] width 30 height 30
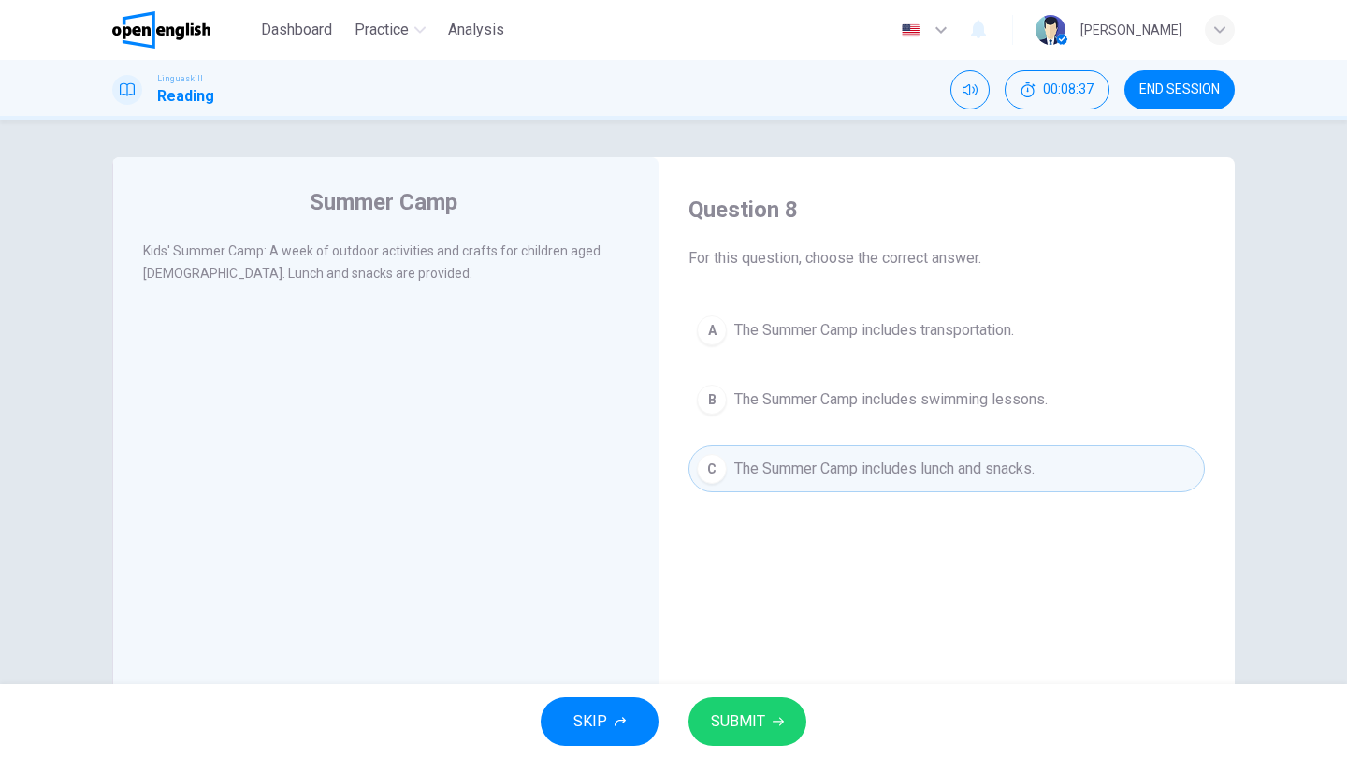
click at [714, 718] on span "SUBMIT" at bounding box center [738, 721] width 54 height 26
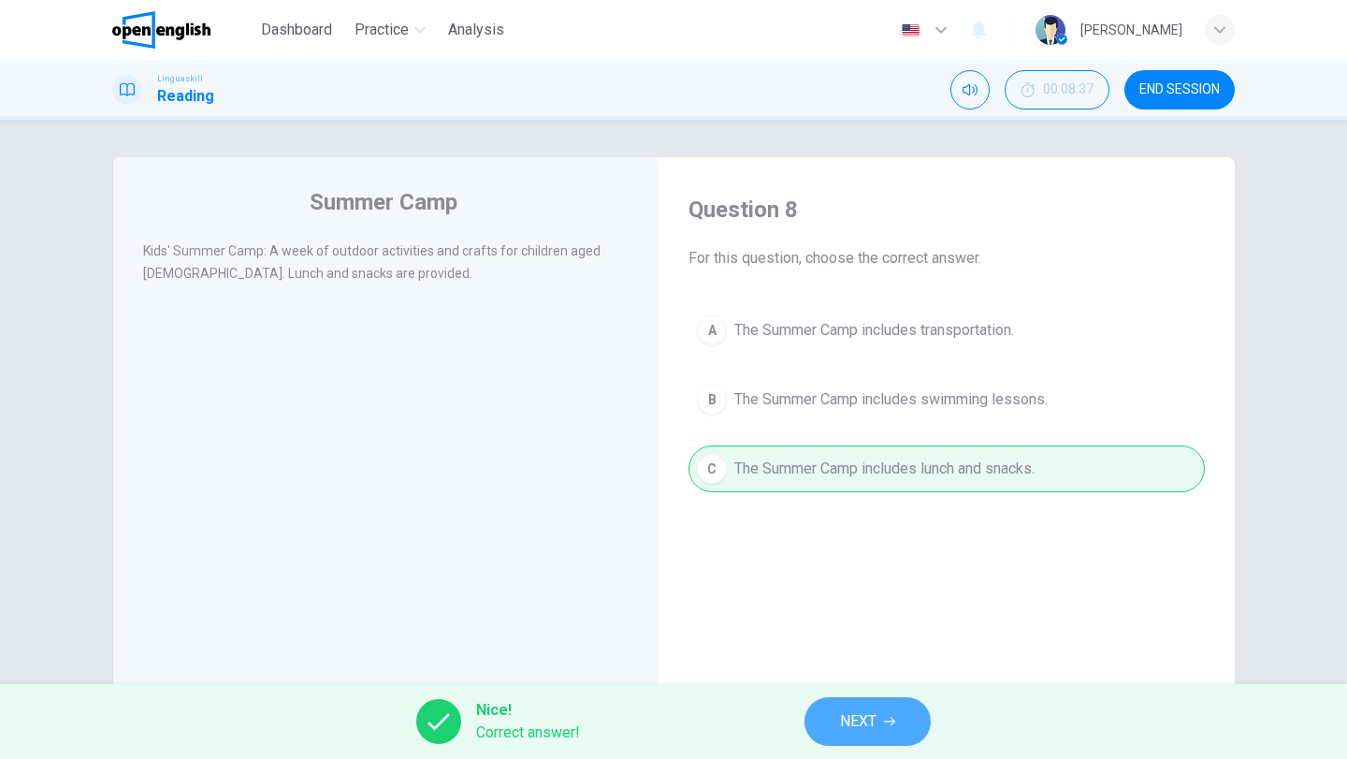
click at [858, 720] on span "NEXT" at bounding box center [858, 721] width 36 height 26
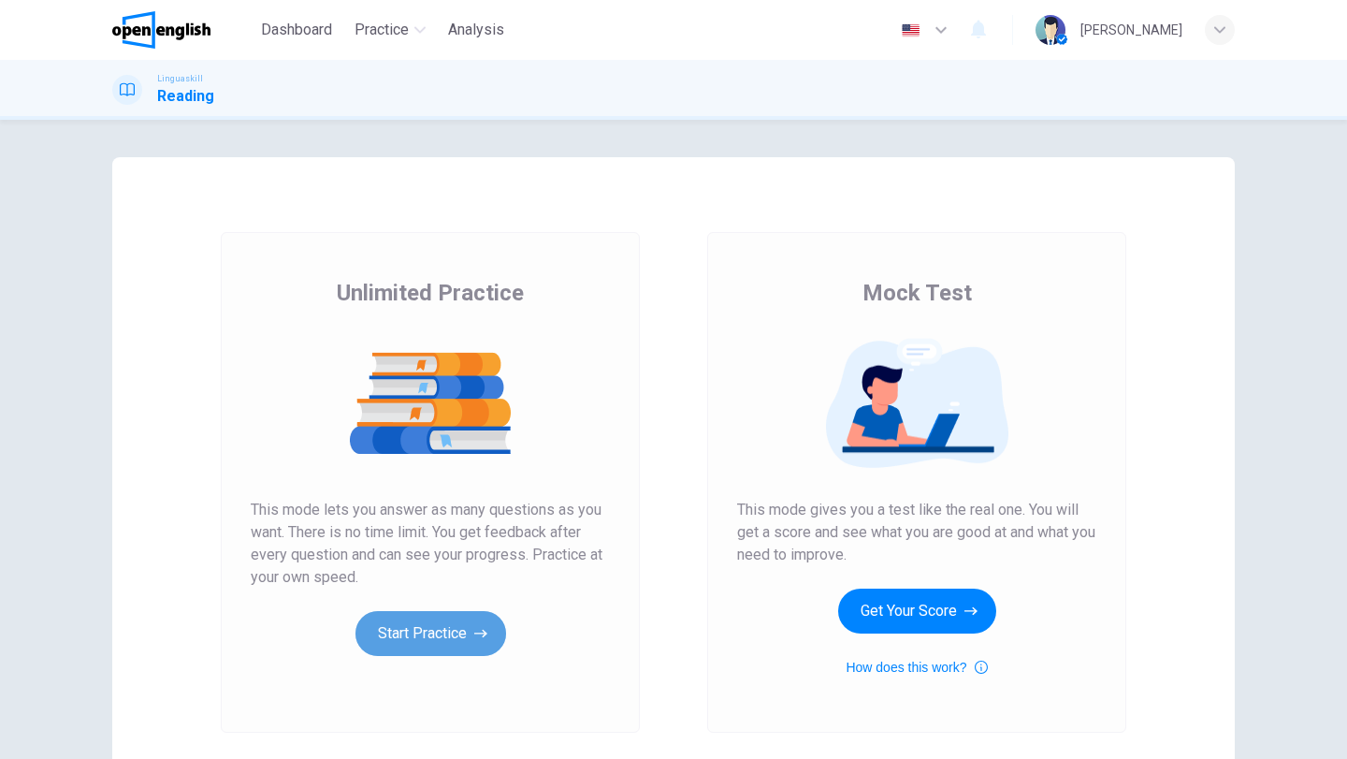
click at [445, 627] on button "Start Practice" at bounding box center [431, 633] width 151 height 45
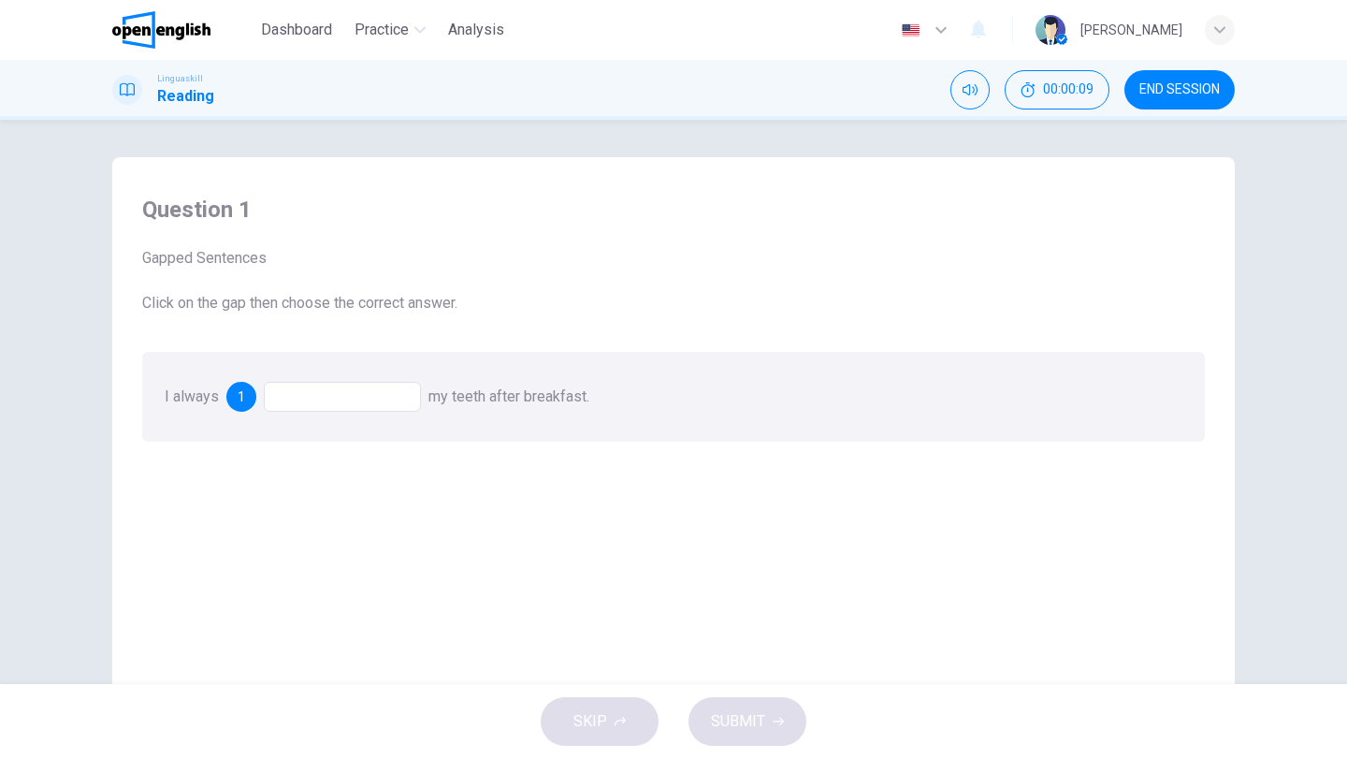
click at [366, 401] on div at bounding box center [342, 397] width 157 height 30
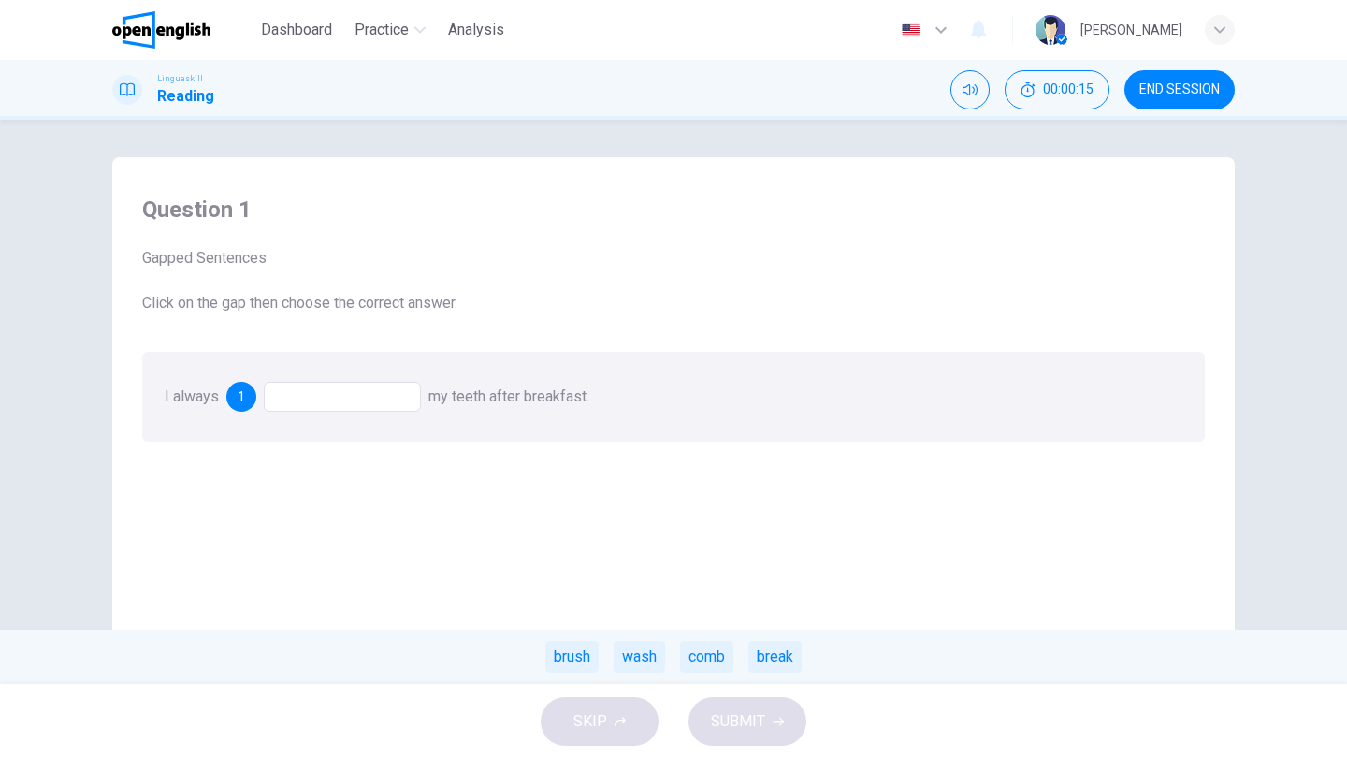
drag, startPoint x: 580, startPoint y: 659, endPoint x: 522, endPoint y: 623, distance: 68.0
click at [505, 582] on div "Question 1 Gapped Sentences Click on the gap then choose the correct answer. I …" at bounding box center [673, 492] width 1093 height 632
click at [563, 653] on div "brush" at bounding box center [572, 657] width 53 height 32
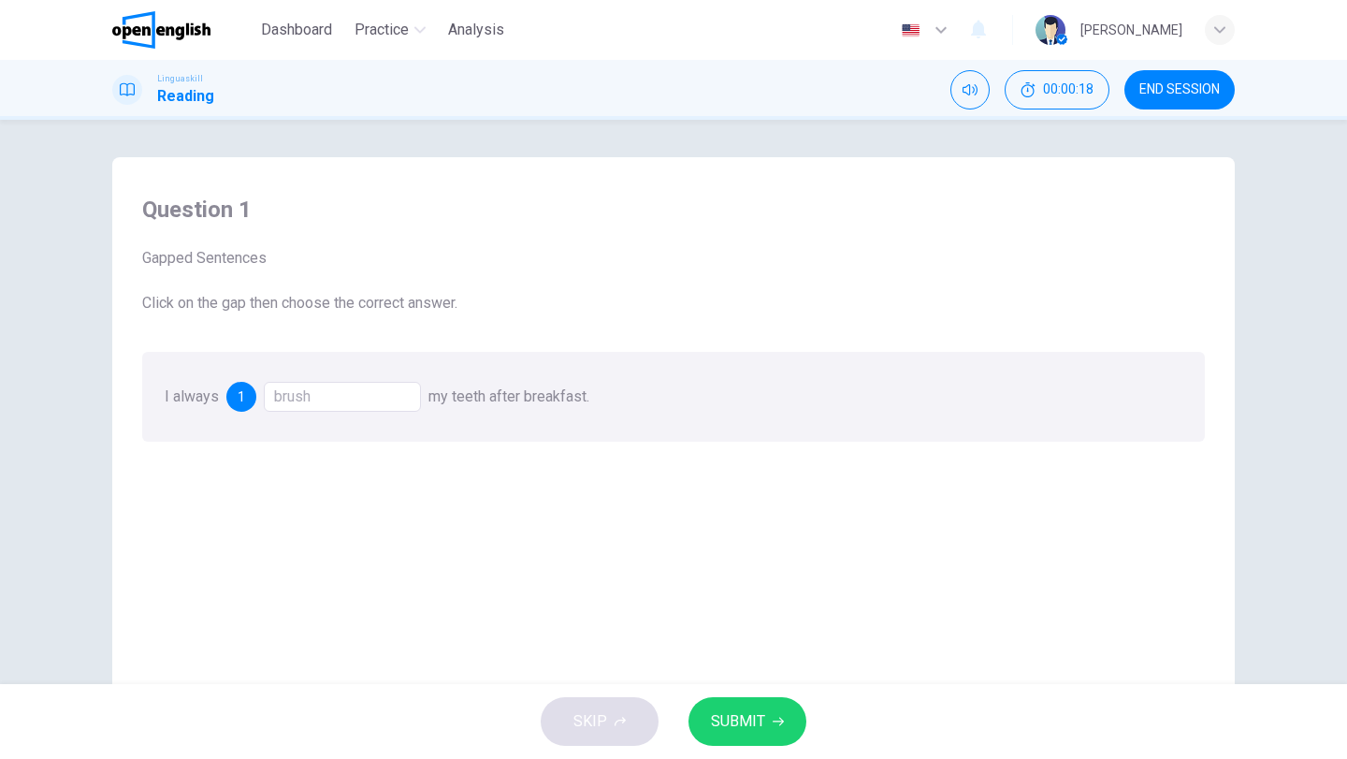
click at [719, 721] on span "SUBMIT" at bounding box center [738, 721] width 54 height 26
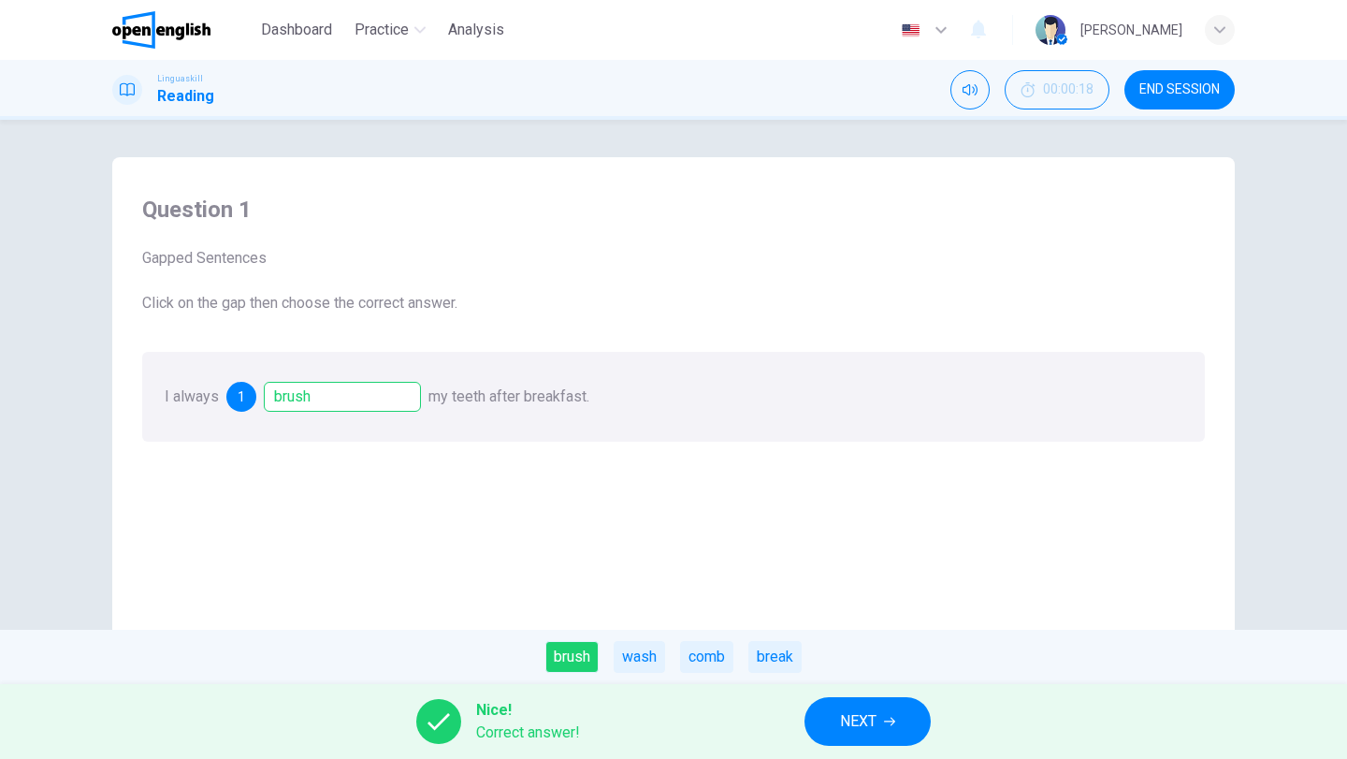
click at [845, 718] on span "NEXT" at bounding box center [858, 721] width 36 height 26
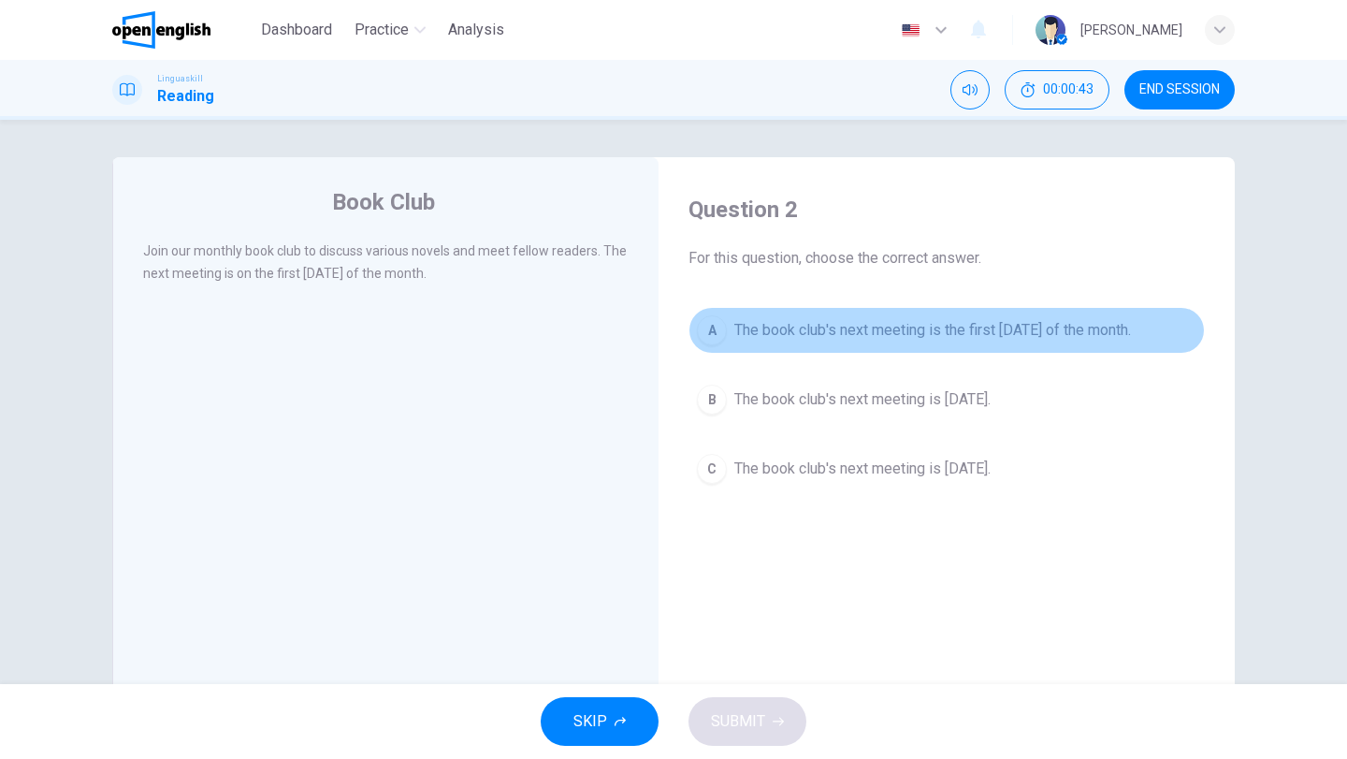
click at [713, 338] on div "A" at bounding box center [712, 330] width 30 height 30
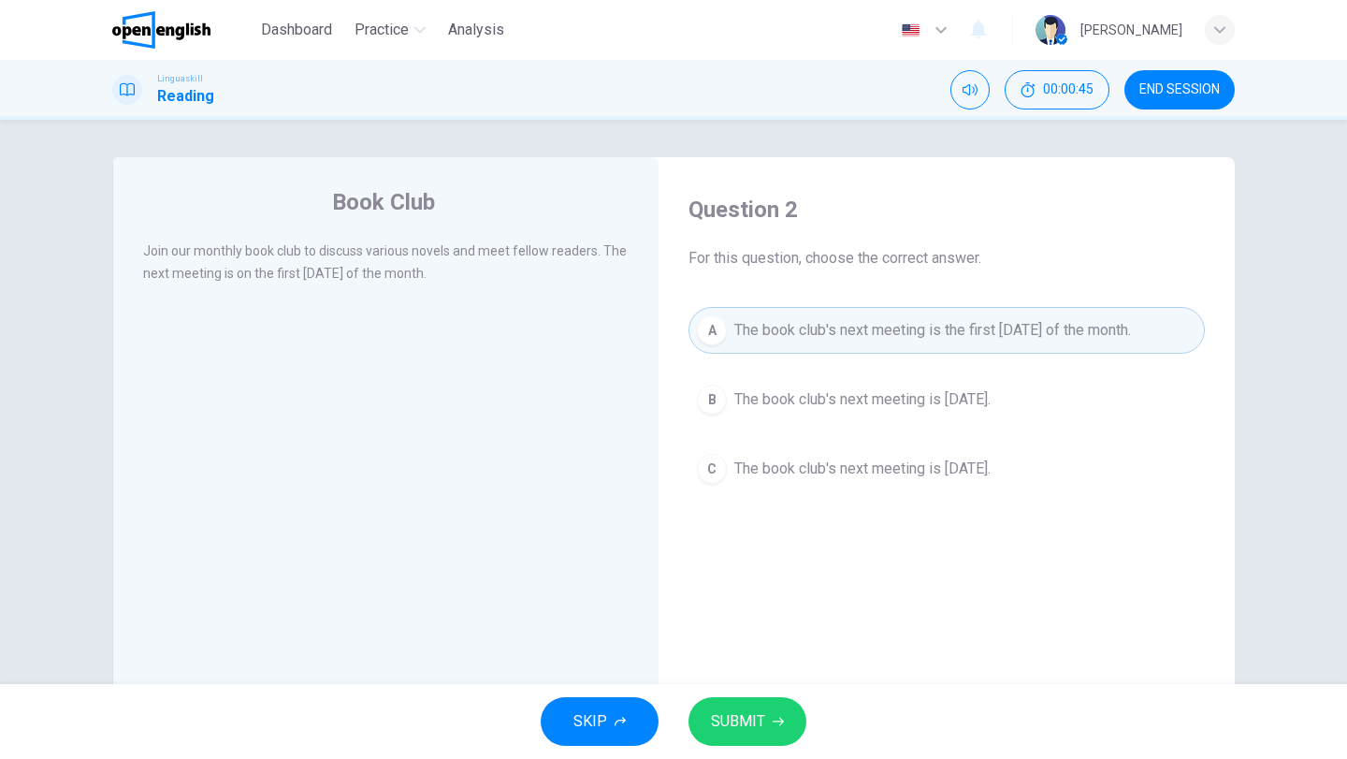
click at [759, 719] on span "SUBMIT" at bounding box center [738, 721] width 54 height 26
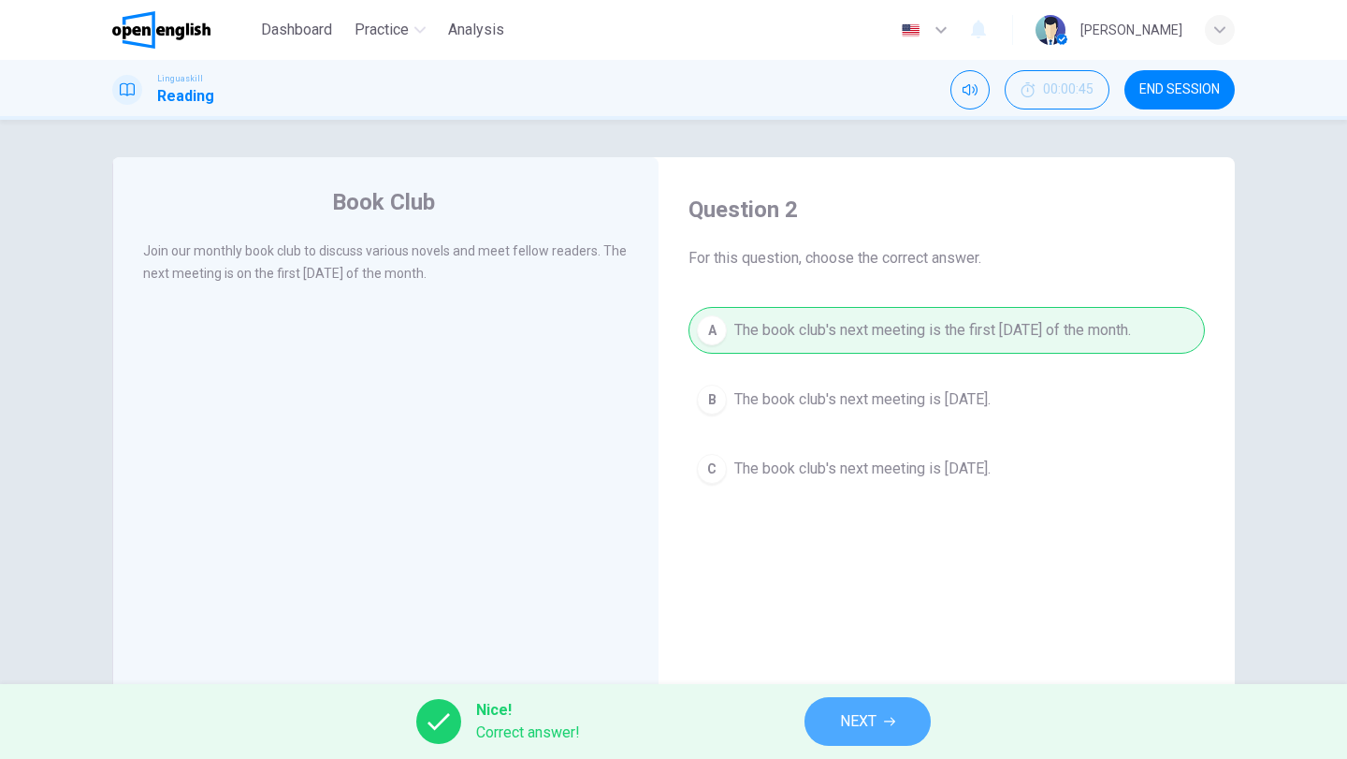
click at [817, 713] on button "NEXT" at bounding box center [868, 721] width 126 height 49
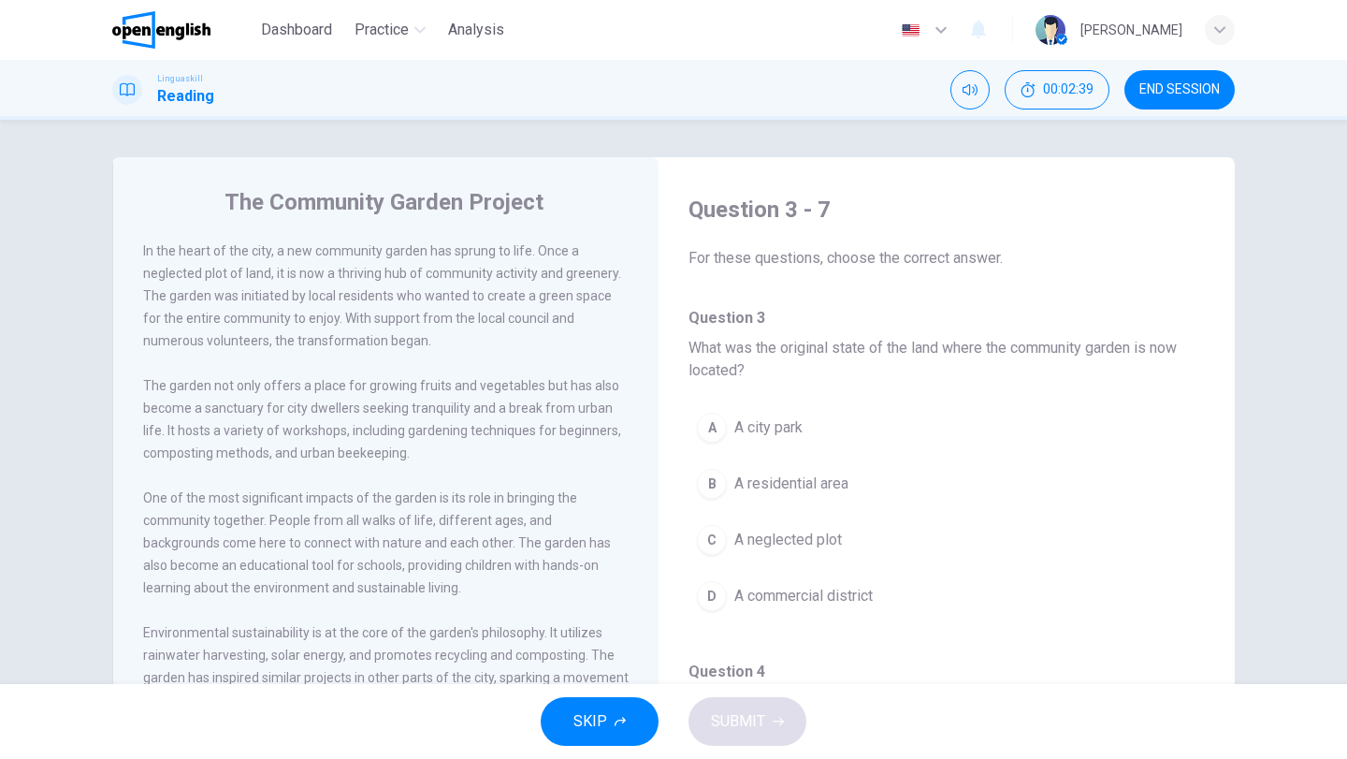
click at [706, 540] on div "C" at bounding box center [712, 540] width 30 height 30
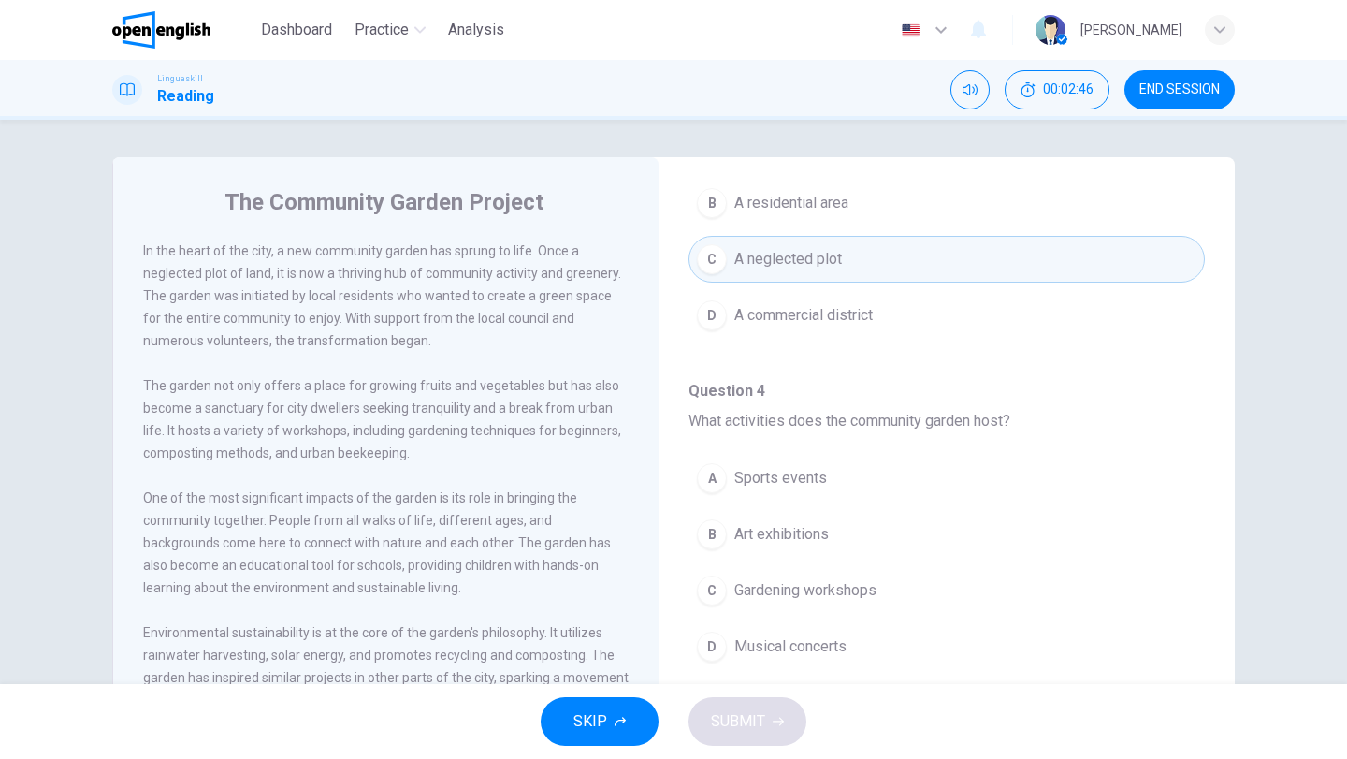
scroll to position [374, 0]
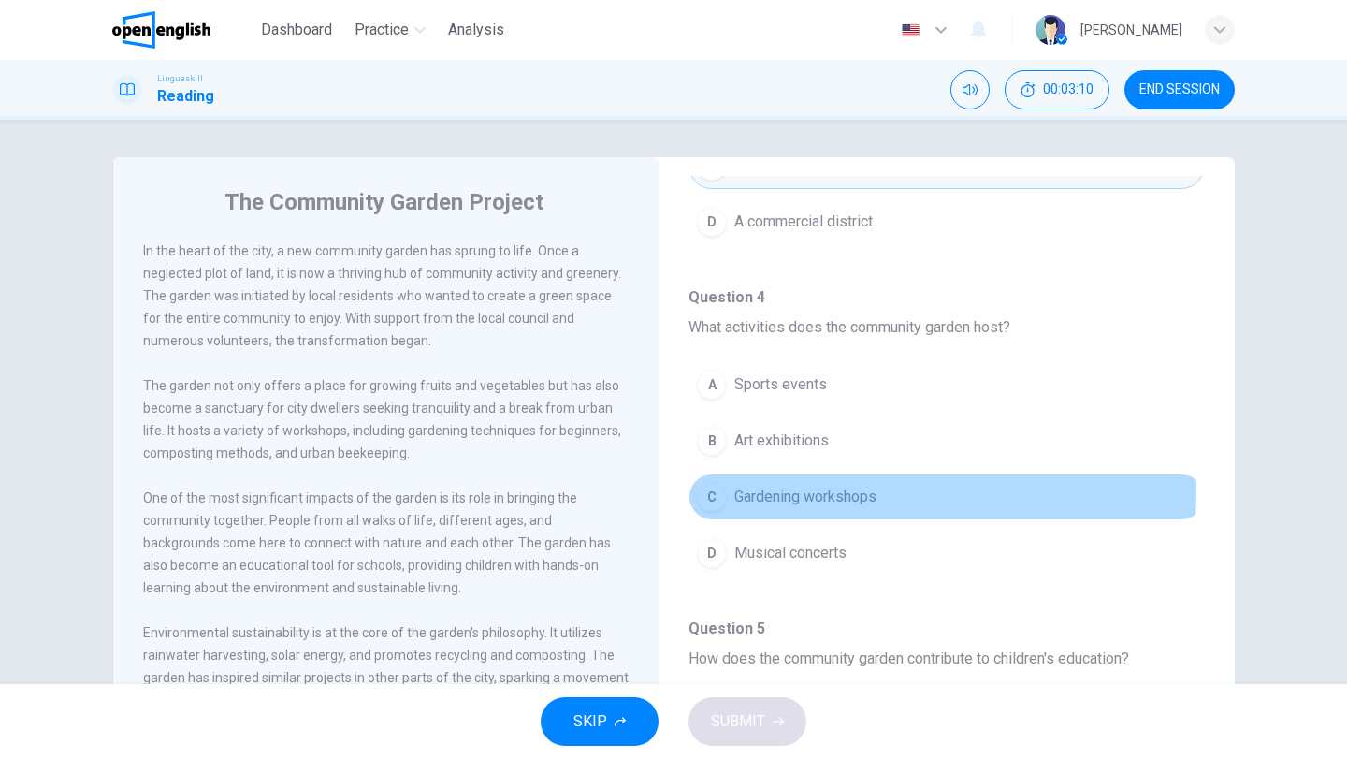
click at [739, 490] on span "Gardening workshops" at bounding box center [806, 497] width 142 height 22
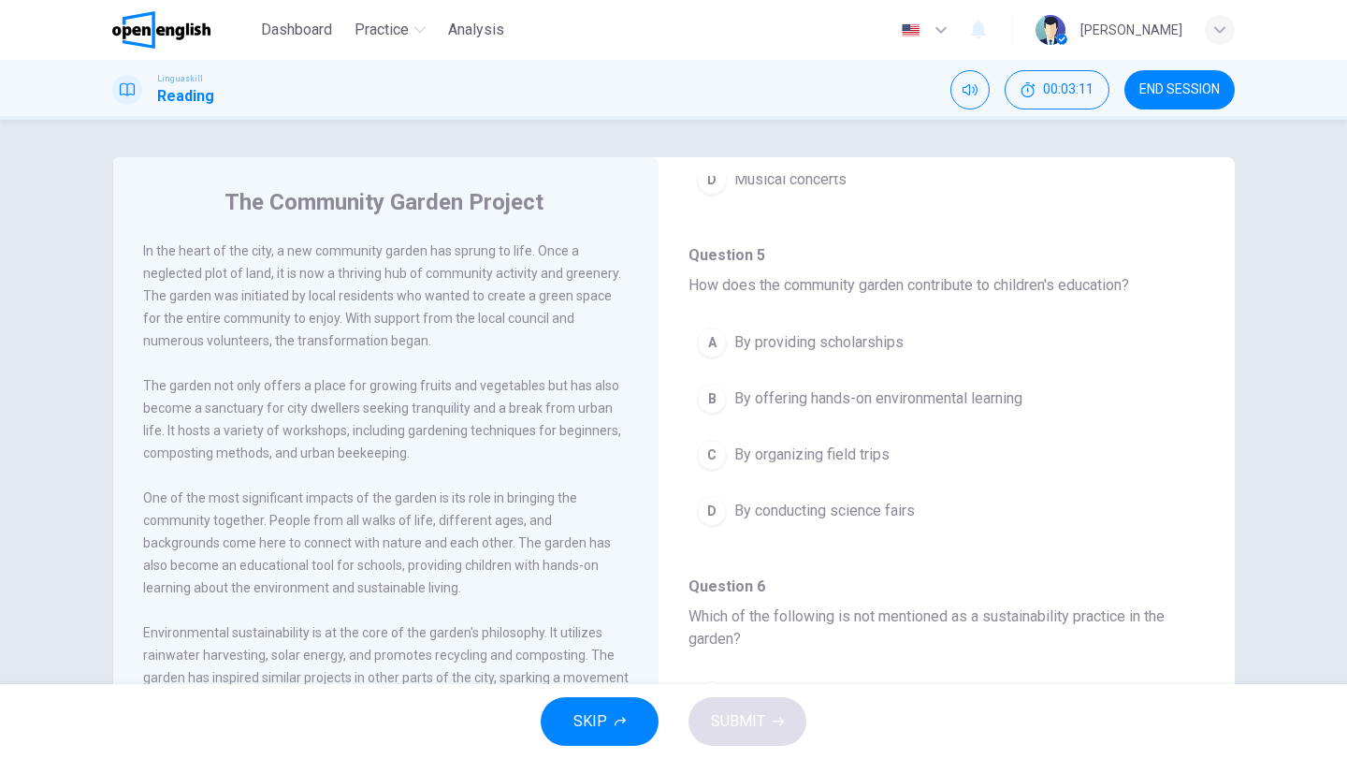
scroll to position [749, 0]
click at [694, 387] on button "B By offering hands-on environmental learning" at bounding box center [947, 397] width 517 height 47
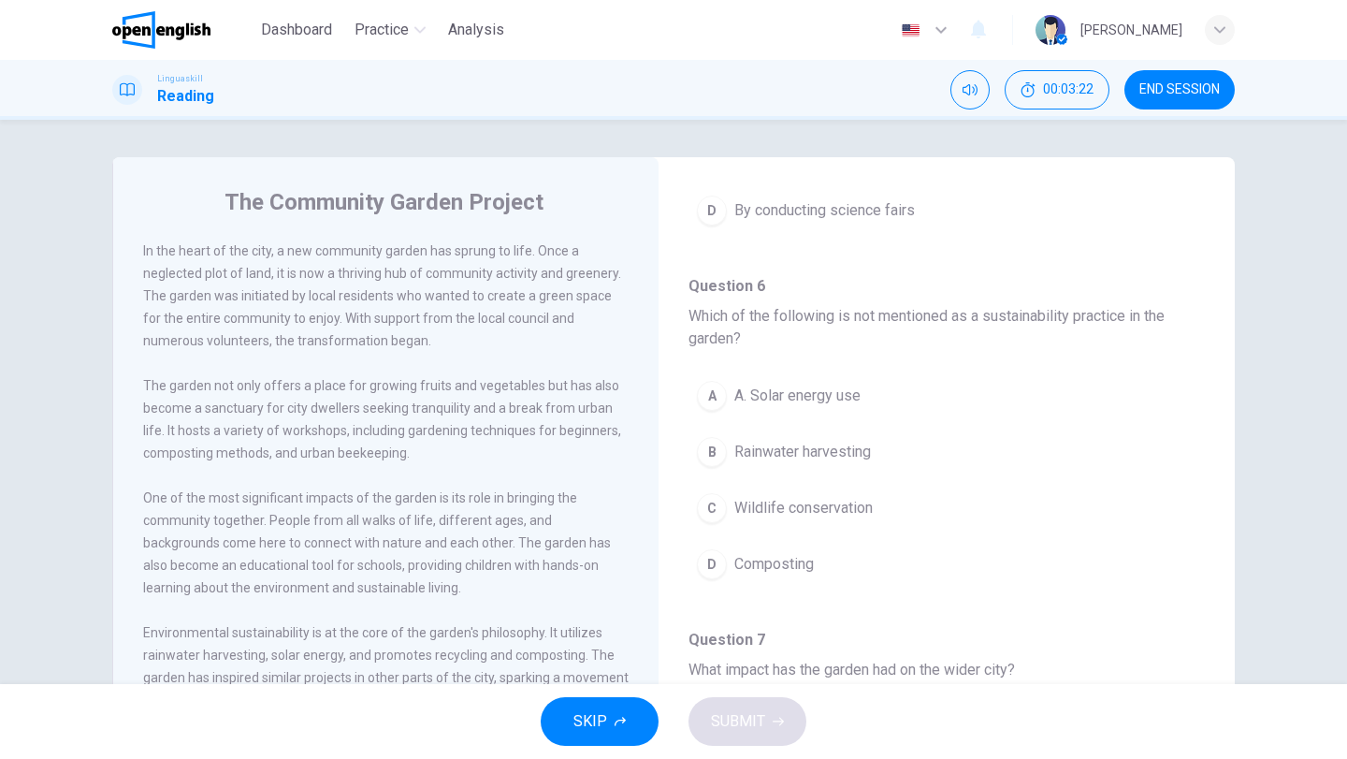
scroll to position [1028, 0]
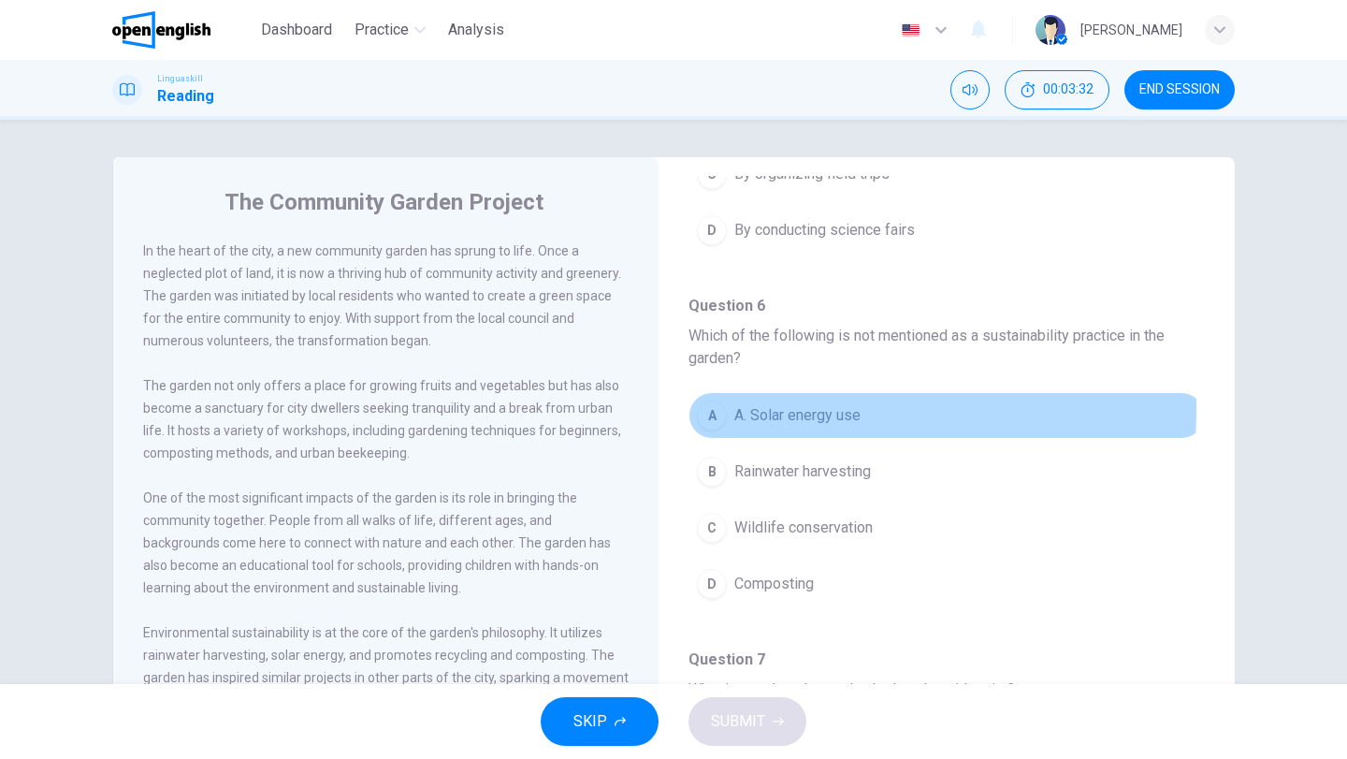
click at [707, 408] on div "A" at bounding box center [712, 416] width 30 height 30
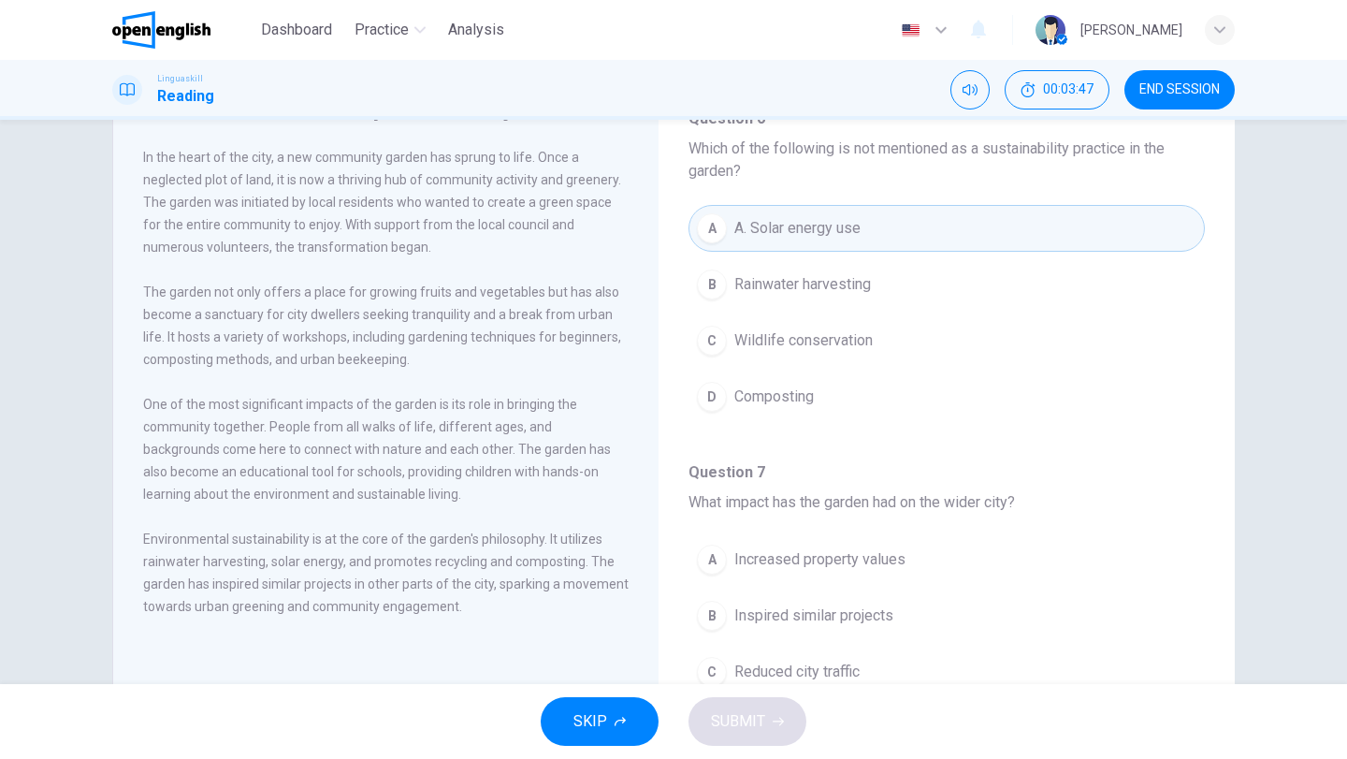
scroll to position [1216, 0]
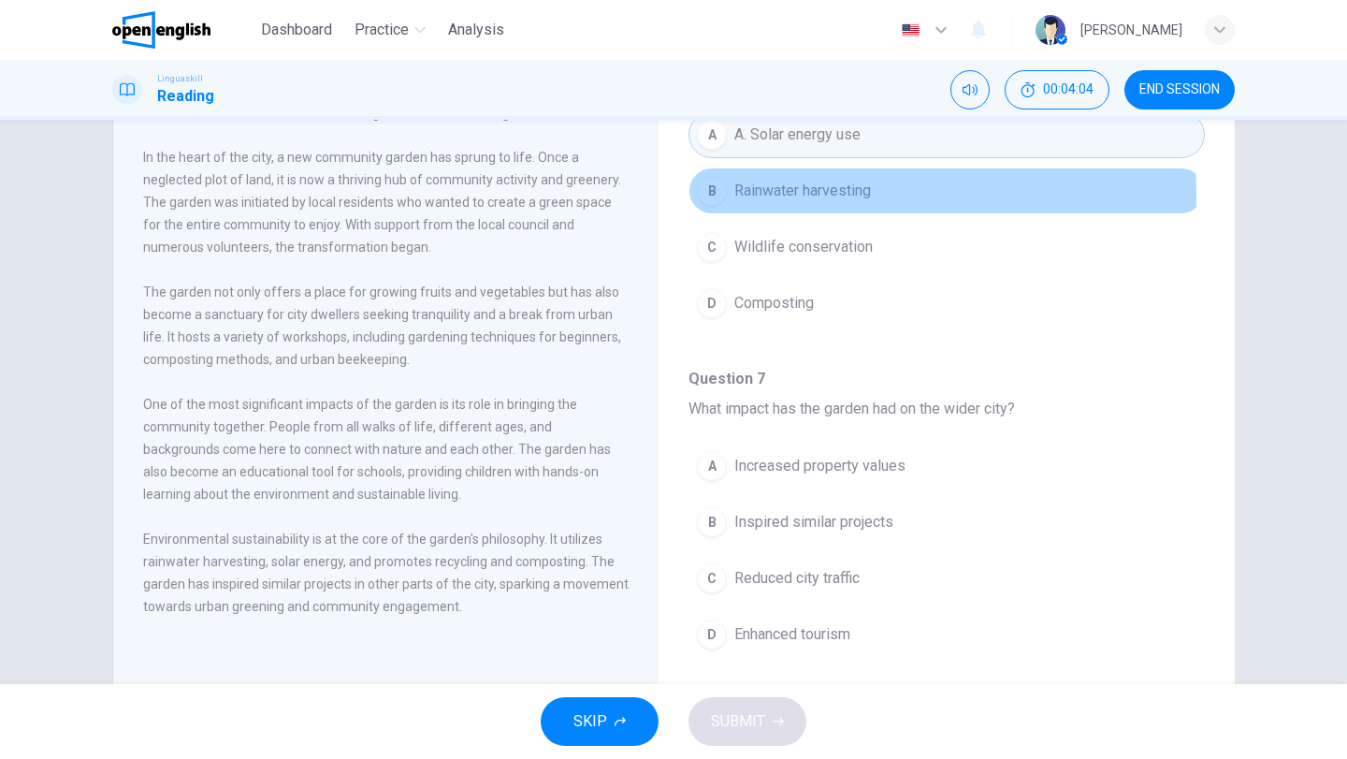
click at [707, 197] on div "B" at bounding box center [712, 191] width 30 height 30
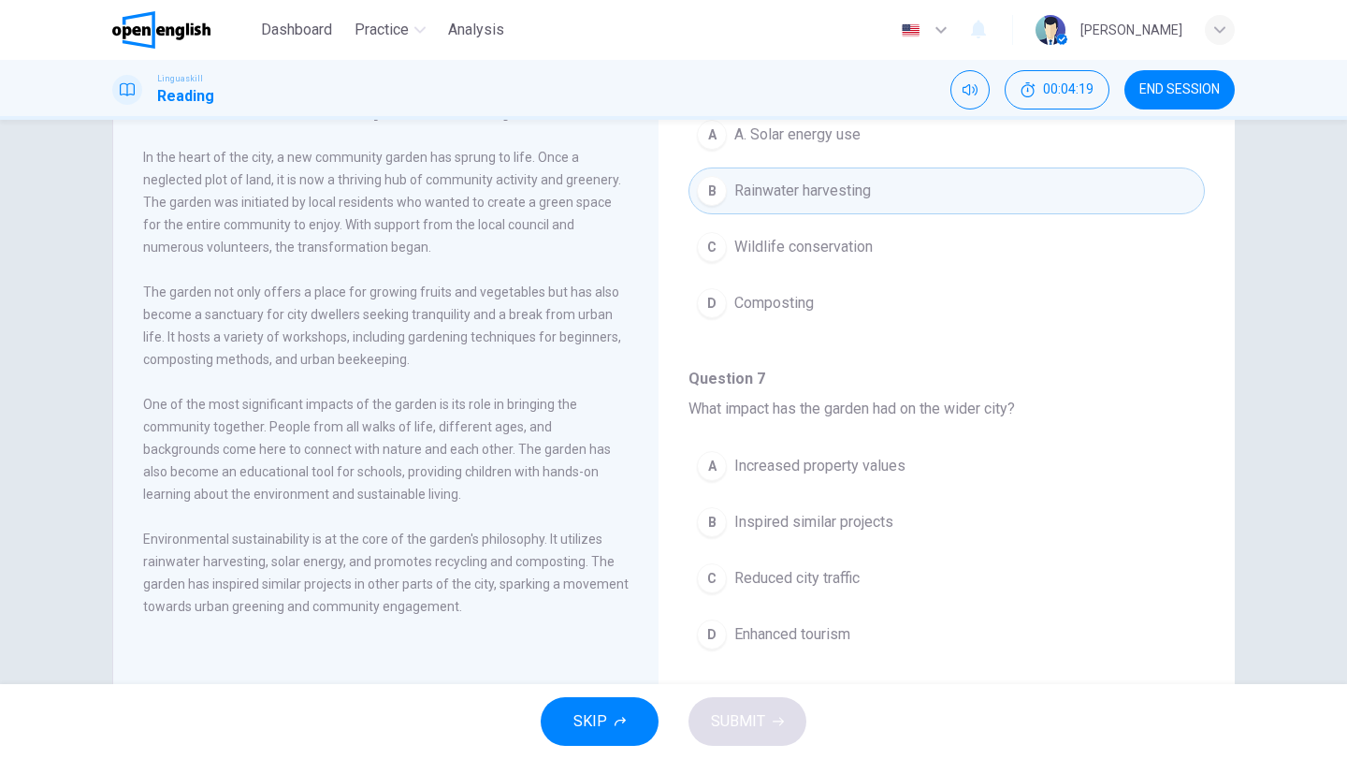
click at [708, 251] on div "C" at bounding box center [712, 247] width 30 height 30
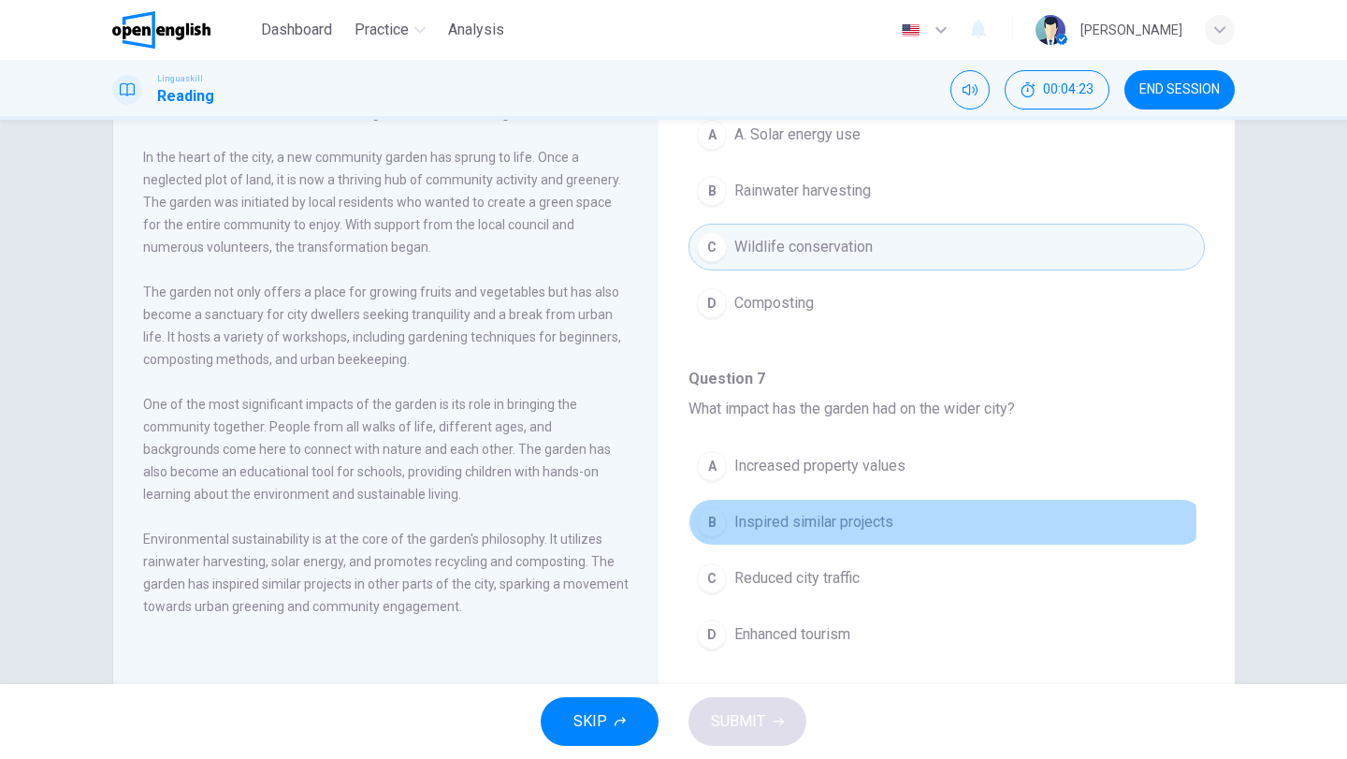
click at [702, 521] on div "B" at bounding box center [712, 522] width 30 height 30
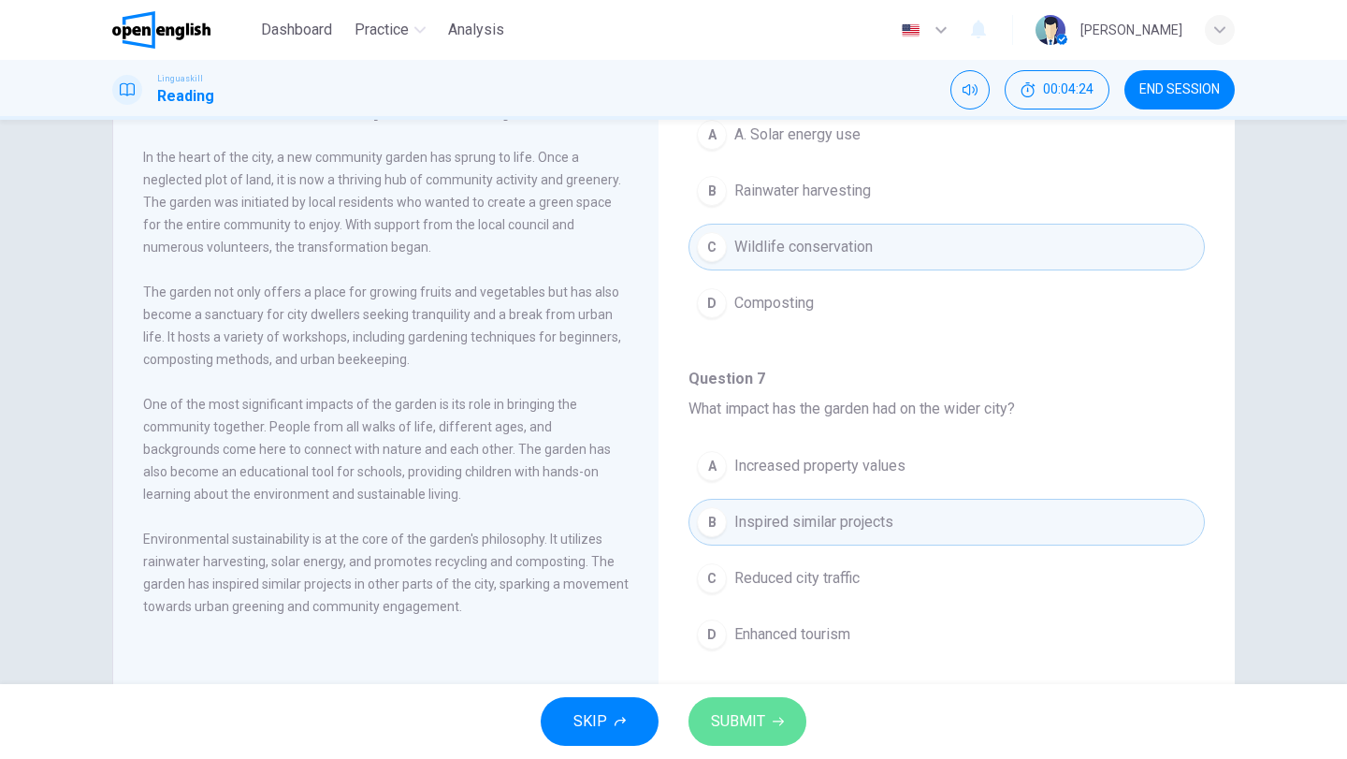
click at [724, 722] on span "SUBMIT" at bounding box center [738, 721] width 54 height 26
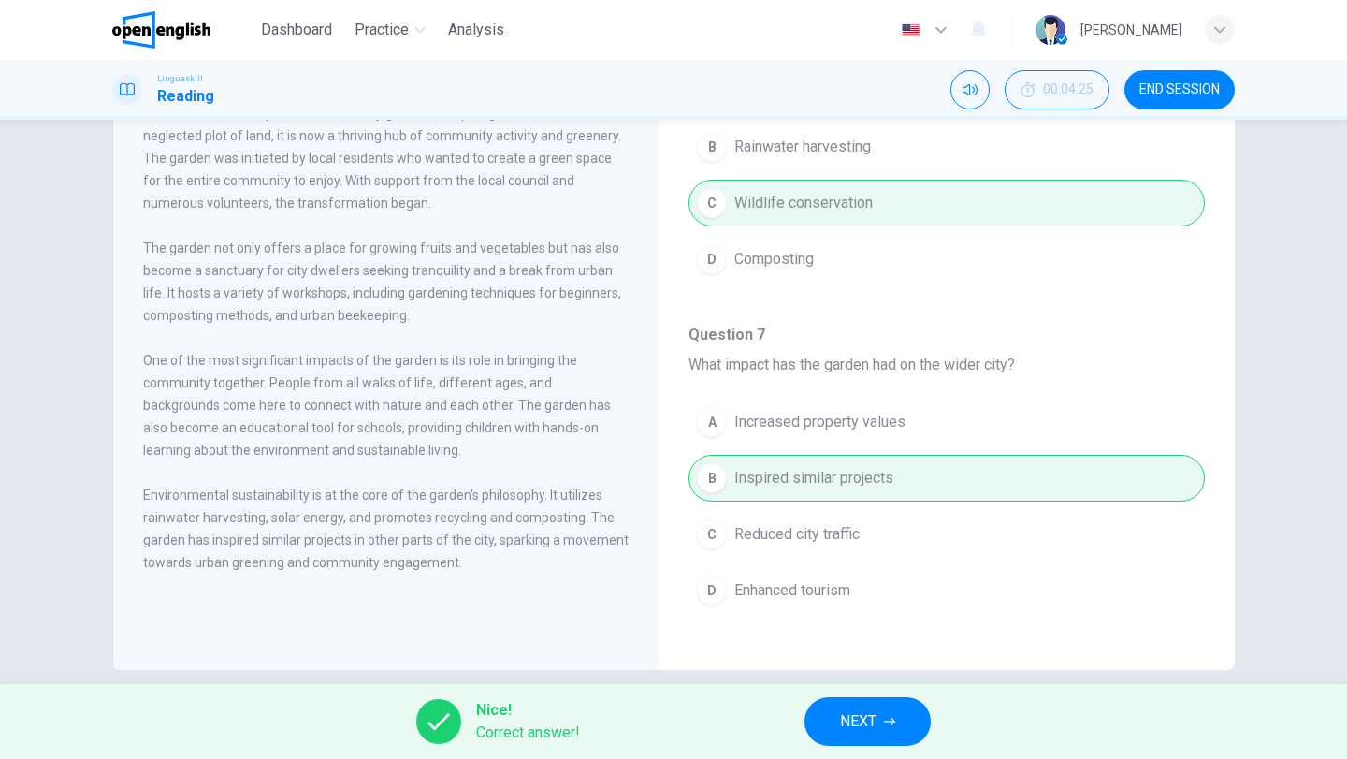
scroll to position [161, 0]
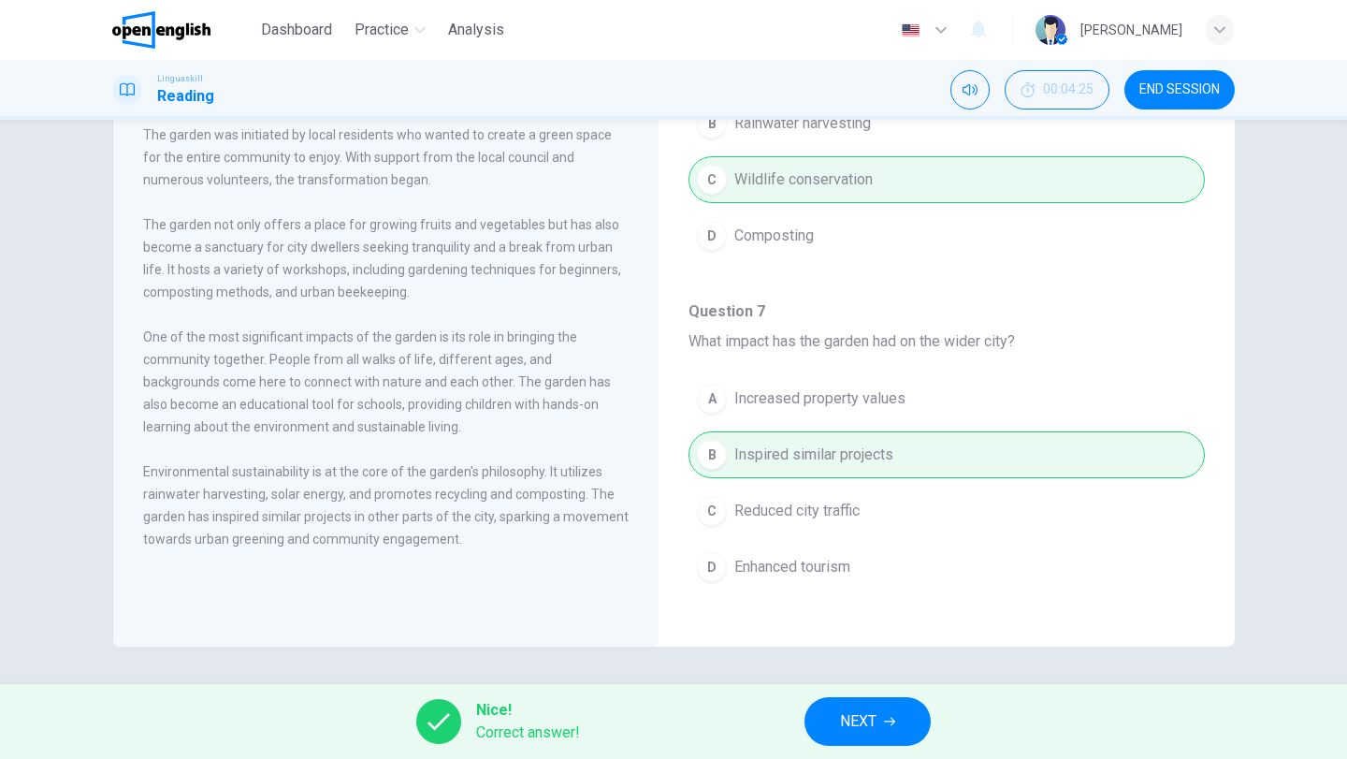
click at [874, 722] on span "NEXT" at bounding box center [858, 721] width 36 height 26
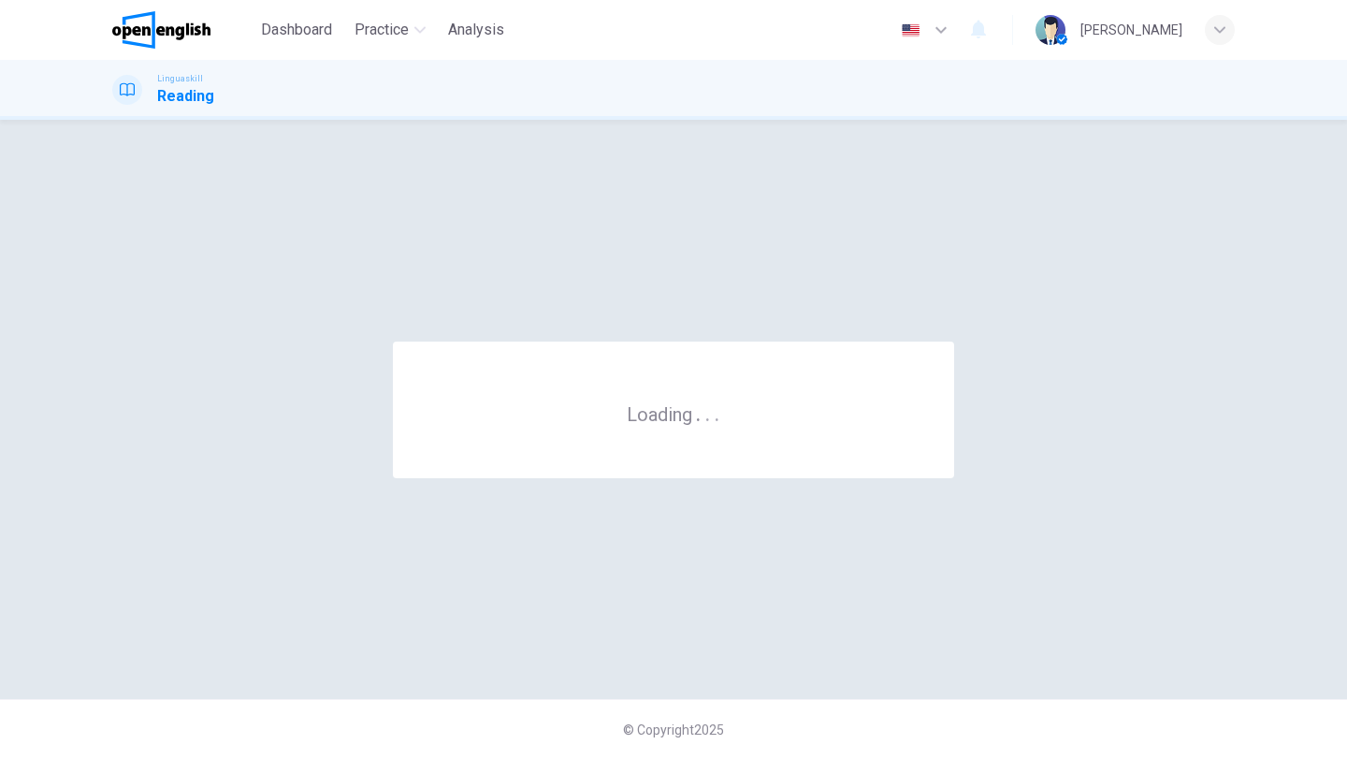
scroll to position [0, 0]
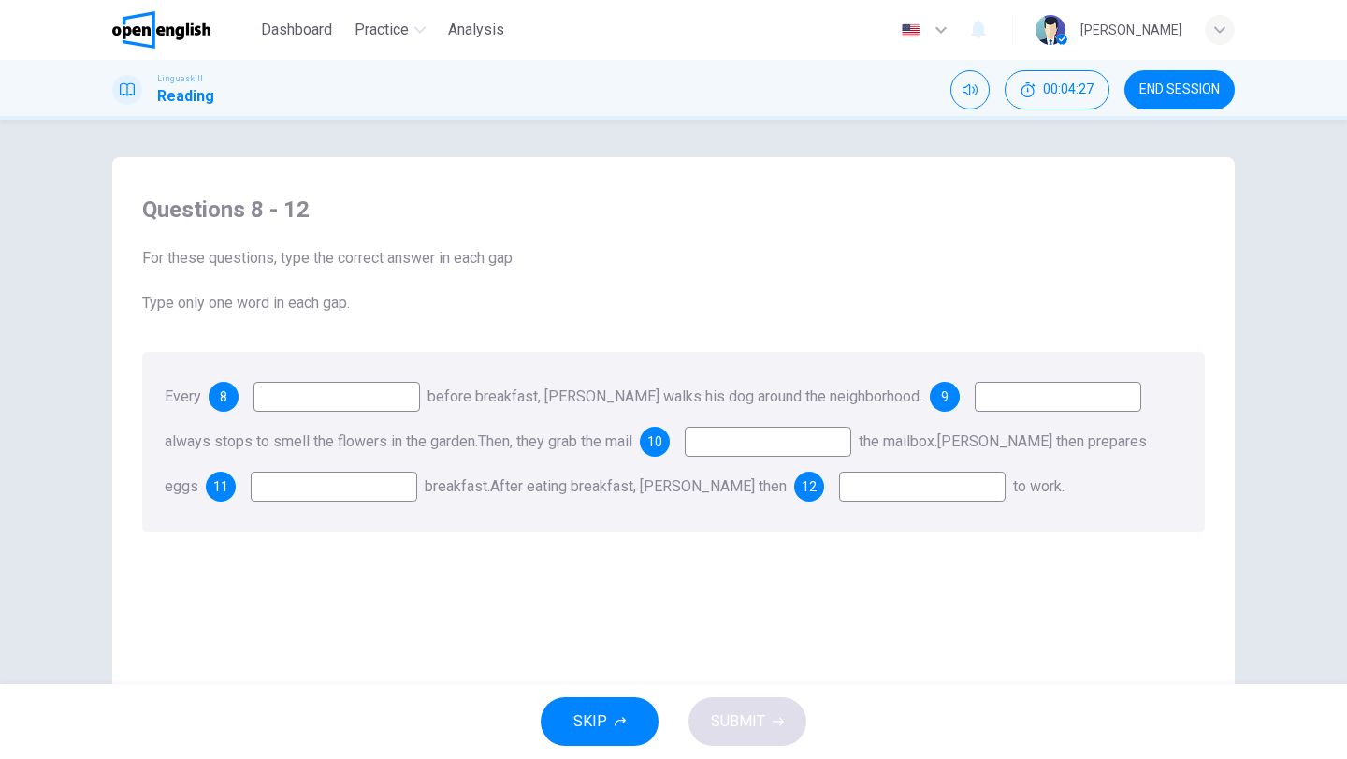
click at [362, 401] on input at bounding box center [337, 397] width 167 height 30
click at [227, 399] on div "8" at bounding box center [224, 397] width 30 height 30
click at [299, 399] on input at bounding box center [337, 397] width 167 height 30
click at [293, 397] on input at bounding box center [337, 397] width 167 height 30
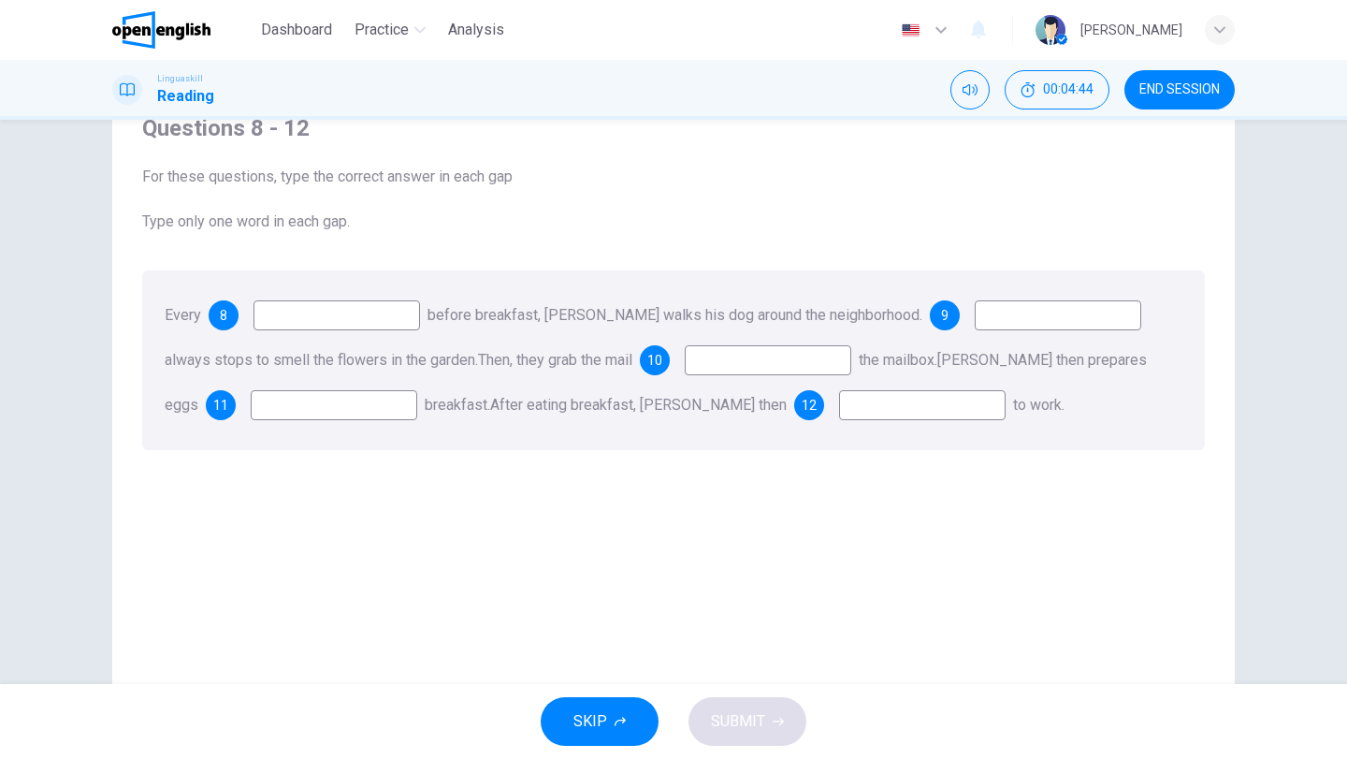
scroll to position [161, 0]
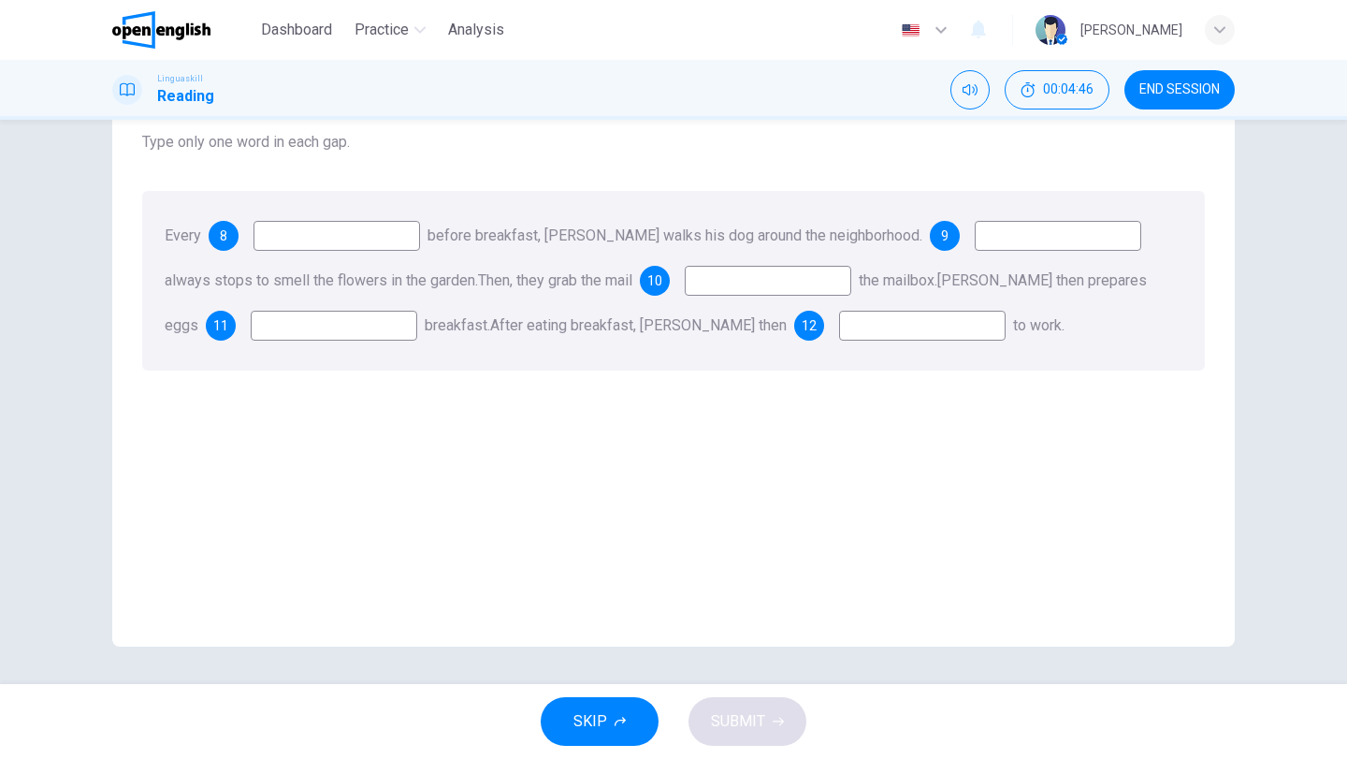
click at [303, 239] on input at bounding box center [337, 236] width 167 height 30
type input "*"
click at [378, 239] on input at bounding box center [337, 236] width 167 height 30
click at [802, 320] on span "12" at bounding box center [809, 325] width 15 height 13
click at [859, 329] on input at bounding box center [922, 326] width 167 height 30
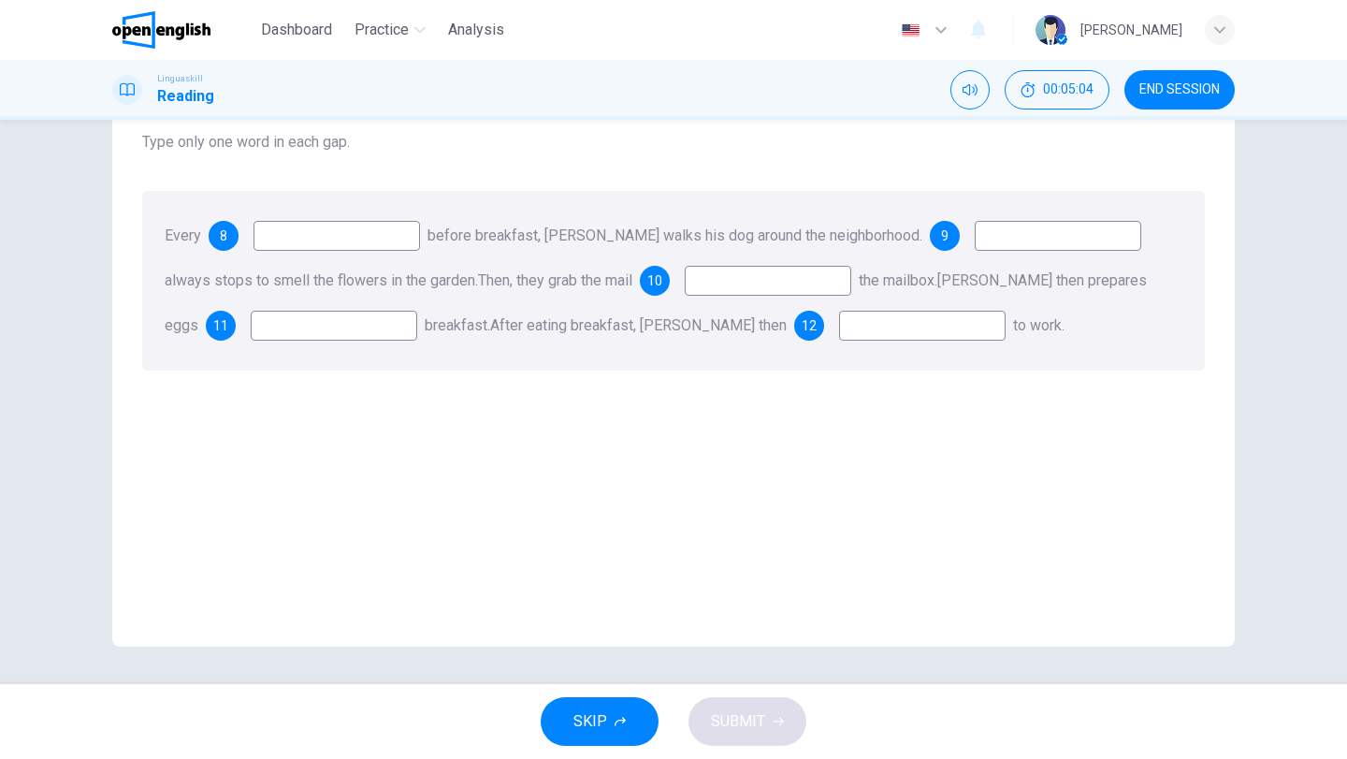
click at [975, 234] on input at bounding box center [1058, 236] width 167 height 30
click at [934, 239] on div "9" at bounding box center [945, 236] width 30 height 30
click at [771, 695] on div "SKIP SUBMIT" at bounding box center [673, 721] width 1347 height 75
click at [765, 708] on div "SKIP SUBMIT" at bounding box center [673, 721] width 1347 height 75
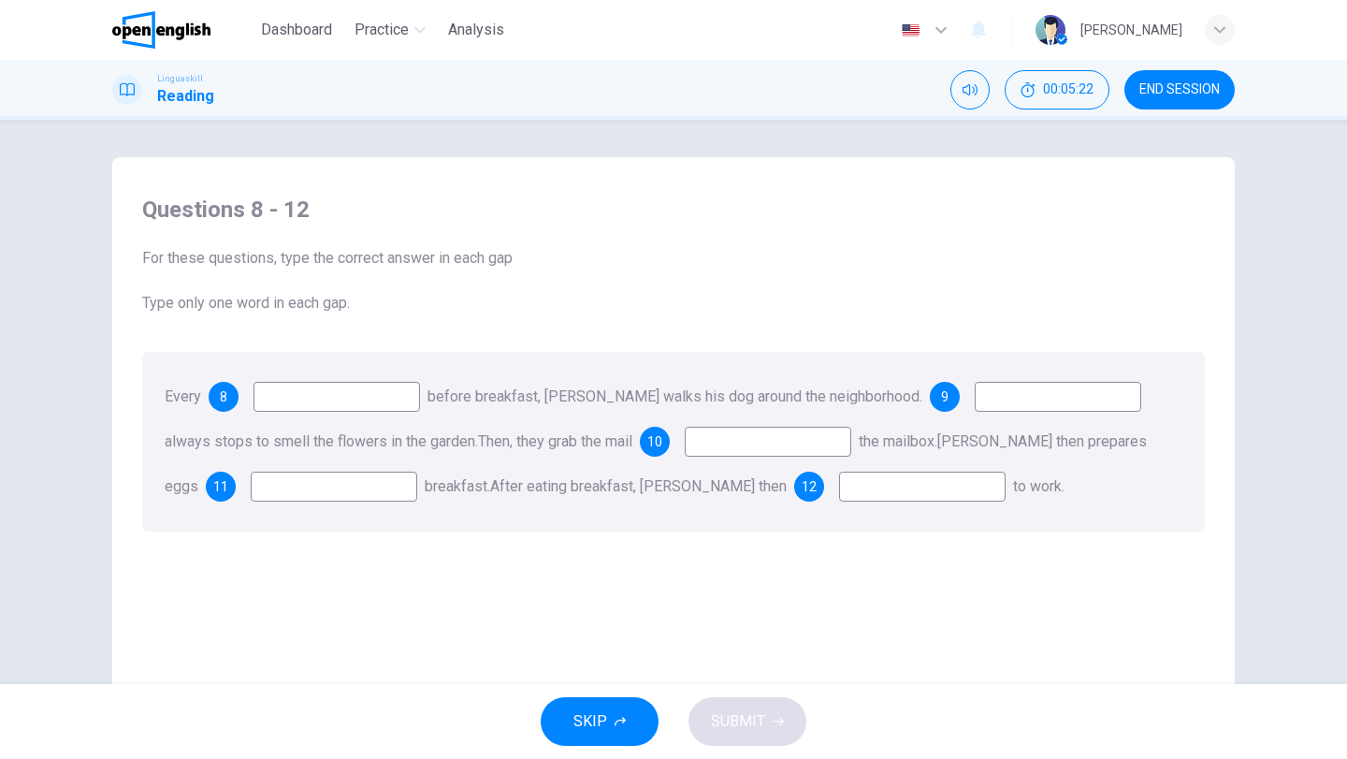
click at [301, 384] on input at bounding box center [337, 397] width 167 height 30
click at [298, 313] on span "Type only one word in each gap." at bounding box center [673, 303] width 1063 height 22
click at [310, 269] on div "Questions 8 - 12 For these questions, type the correct answer in each gap Type …" at bounding box center [673, 255] width 1063 height 120
click at [220, 388] on div "8" at bounding box center [224, 397] width 30 height 30
click at [222, 389] on div "8" at bounding box center [224, 397] width 30 height 30
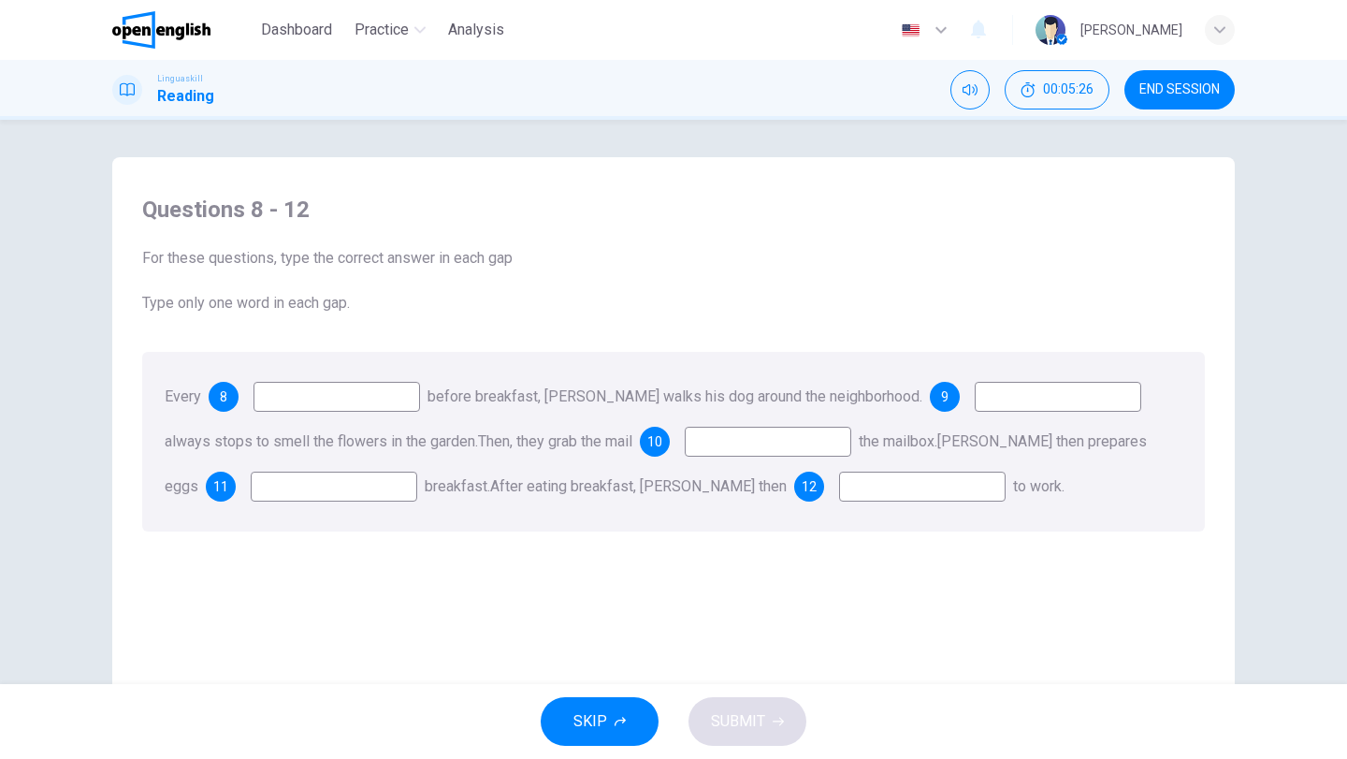
click at [659, 443] on span "10" at bounding box center [655, 441] width 15 height 13
drag, startPoint x: 927, startPoint y: 399, endPoint x: 922, endPoint y: 408, distance: 10.9
click at [930, 401] on div "9" at bounding box center [945, 397] width 30 height 30
click at [616, 717] on button "SKIP" at bounding box center [600, 721] width 118 height 49
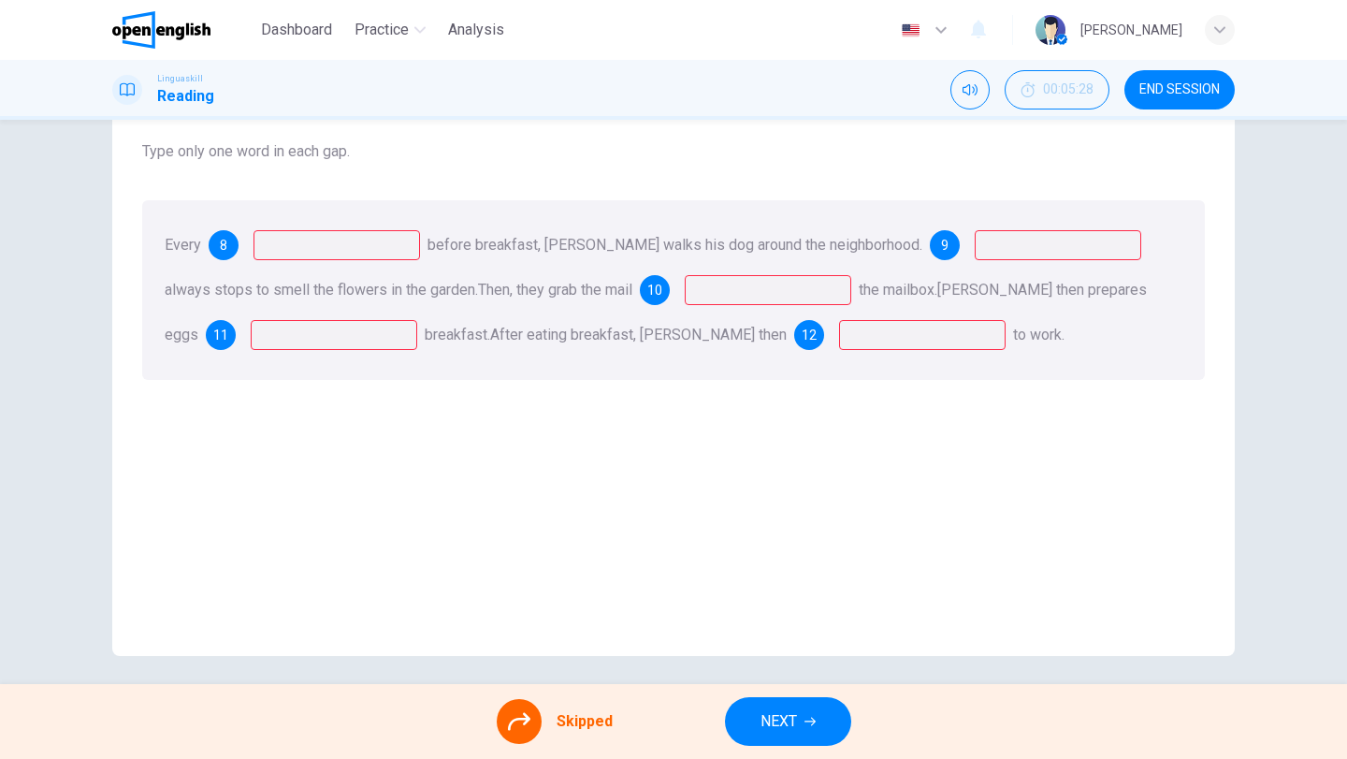
scroll to position [161, 0]
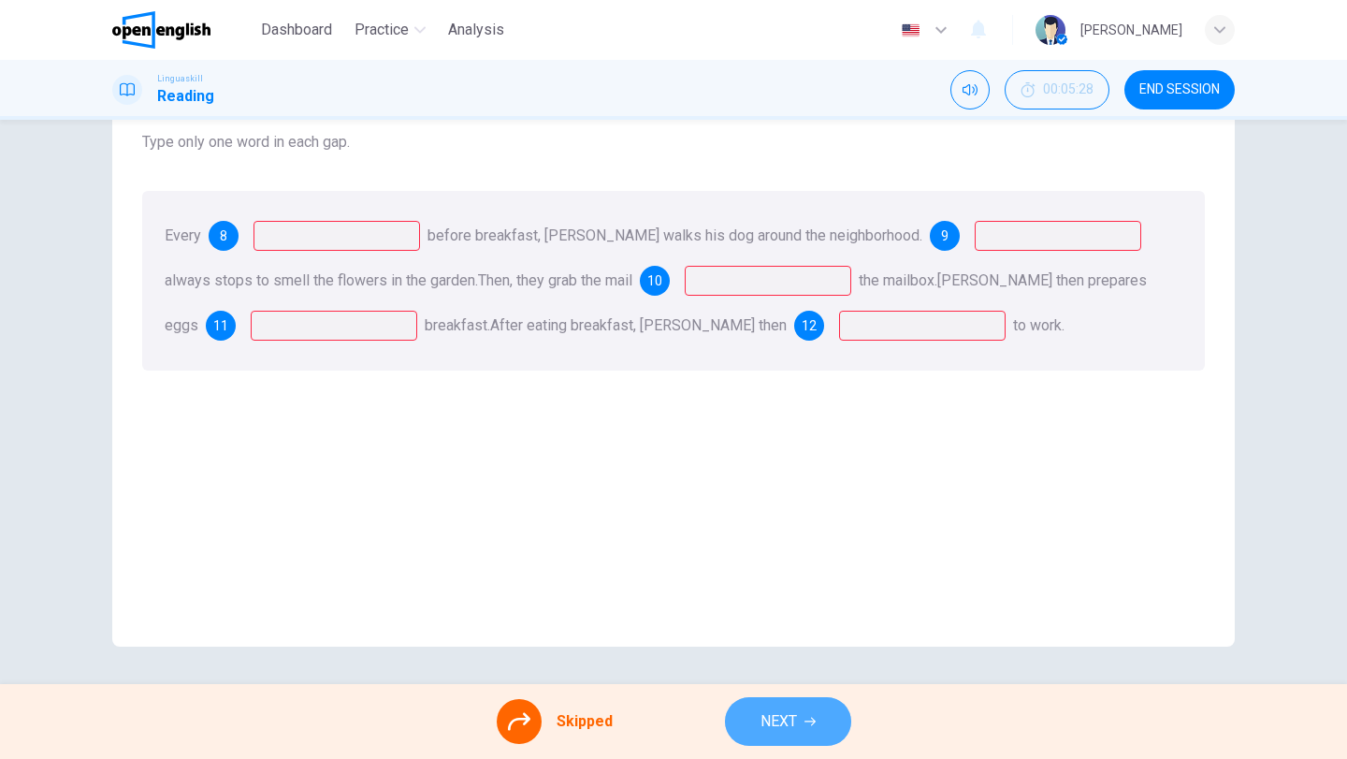
click at [774, 721] on span "NEXT" at bounding box center [779, 721] width 36 height 26
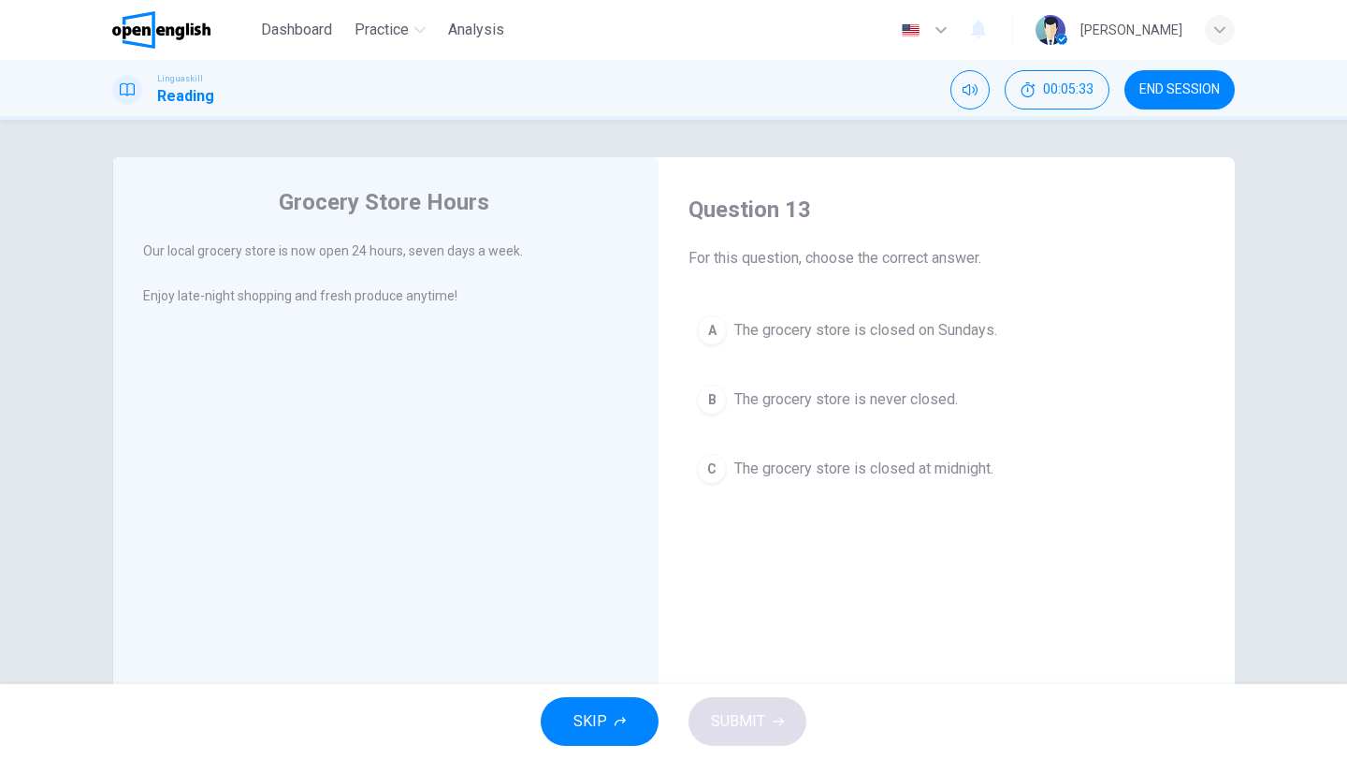
click at [1170, 96] on span "END SESSION" at bounding box center [1180, 89] width 80 height 15
